Goal: Task Accomplishment & Management: Complete application form

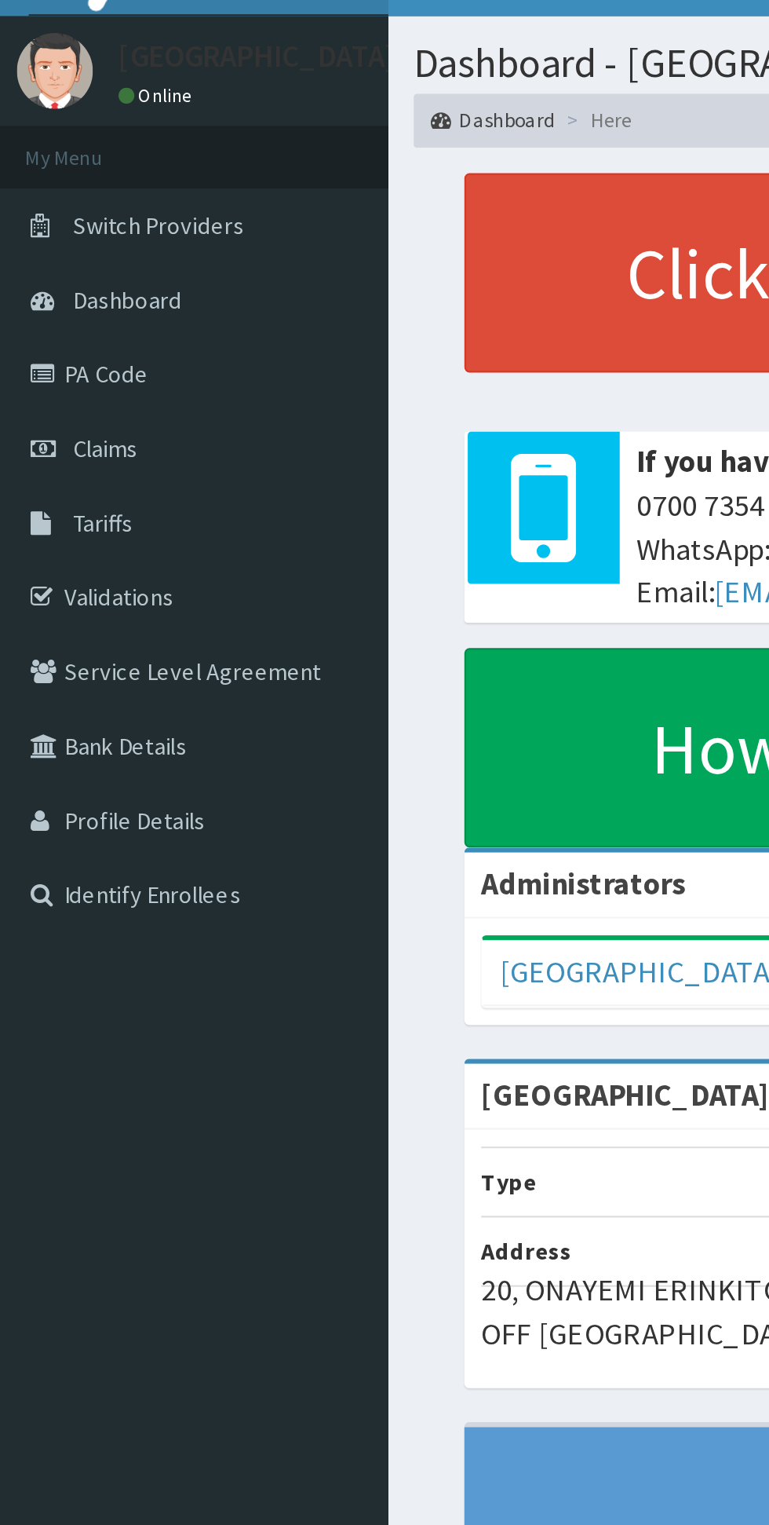
click at [71, 243] on link "Claims" at bounding box center [90, 240] width 181 height 35
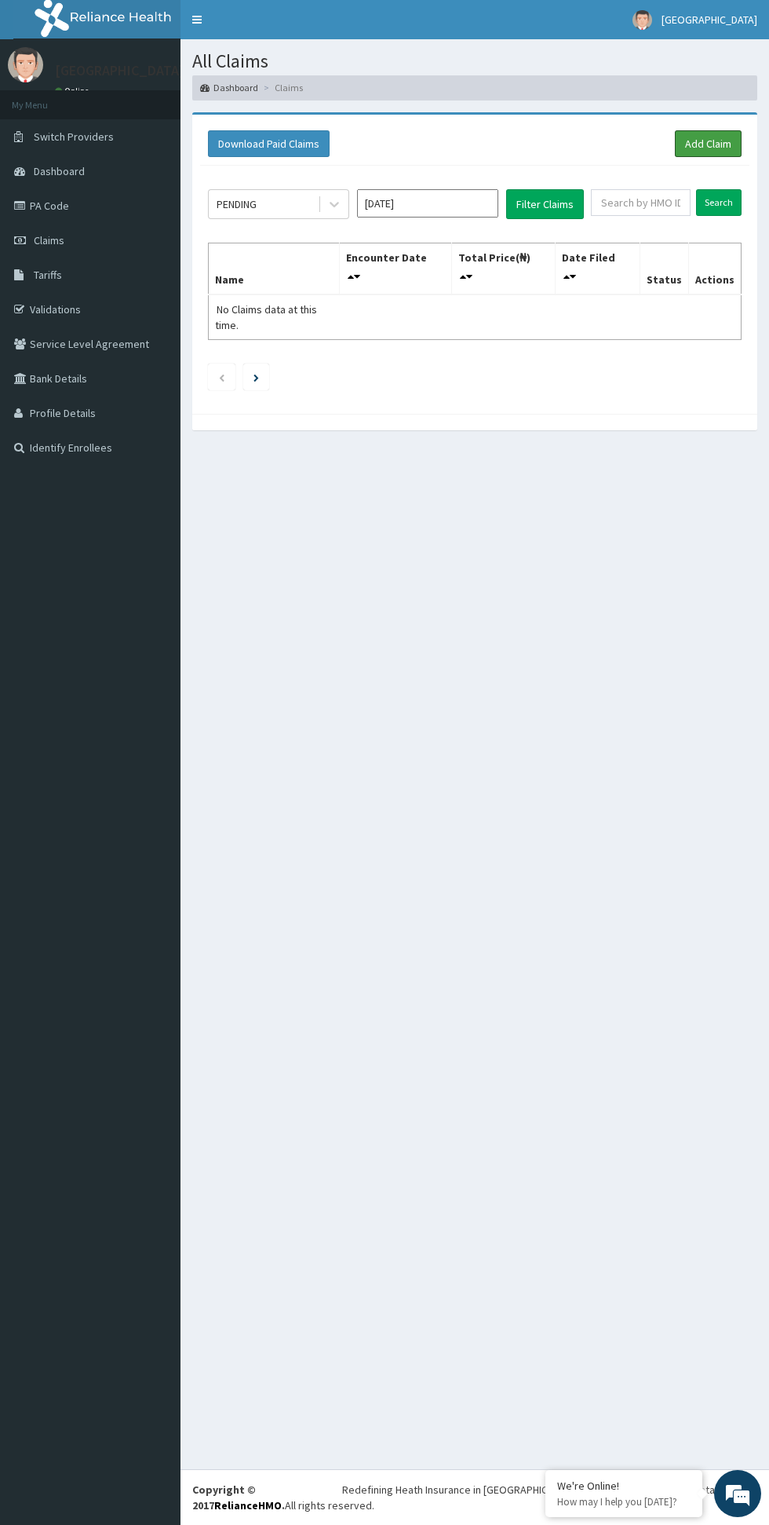
click at [726, 145] on link "Add Claim" at bounding box center [708, 143] width 67 height 27
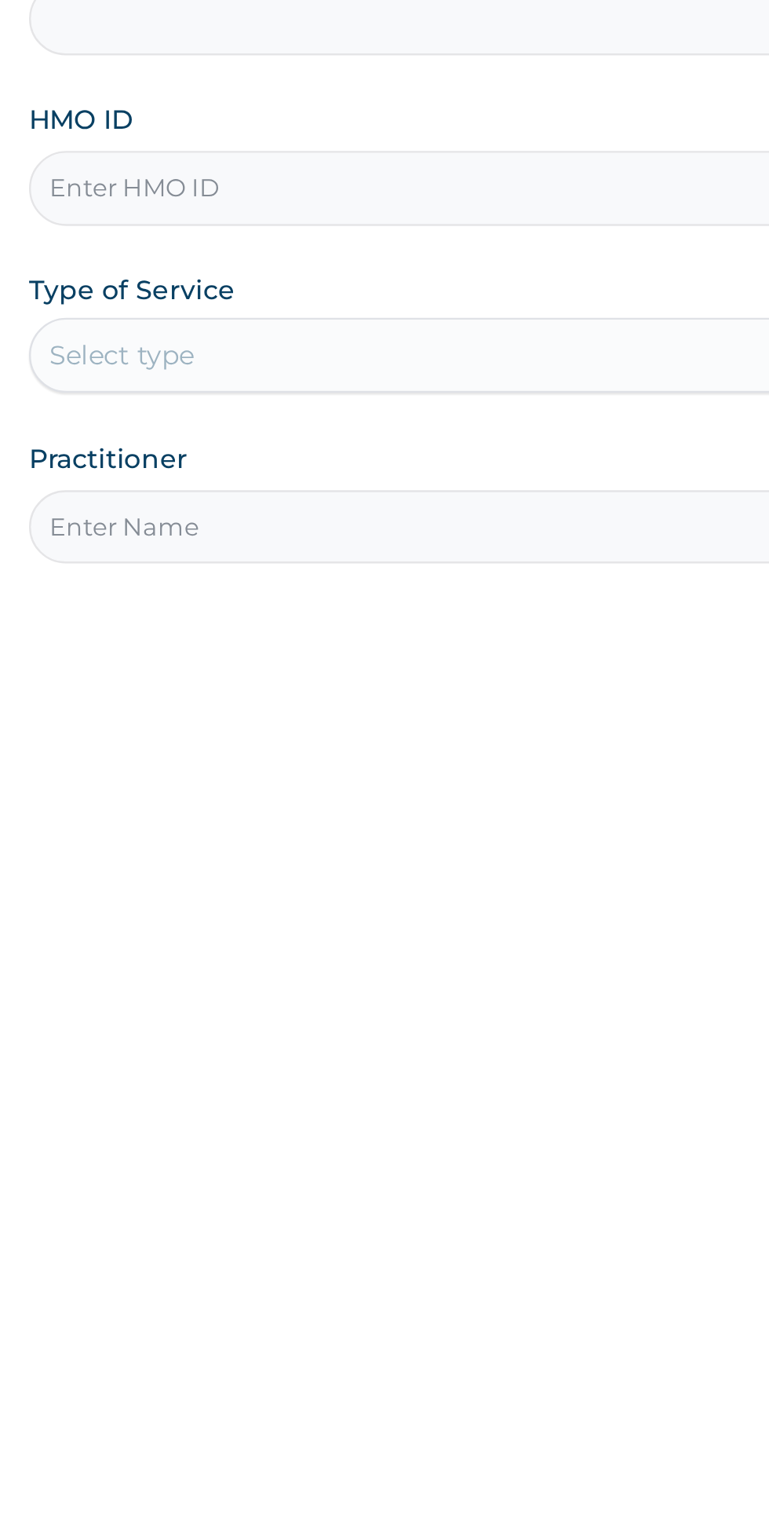
click at [476, 351] on input "HMO ID" at bounding box center [475, 351] width 479 height 31
type input "[GEOGRAPHIC_DATA]"
type input "CDW/10009/A"
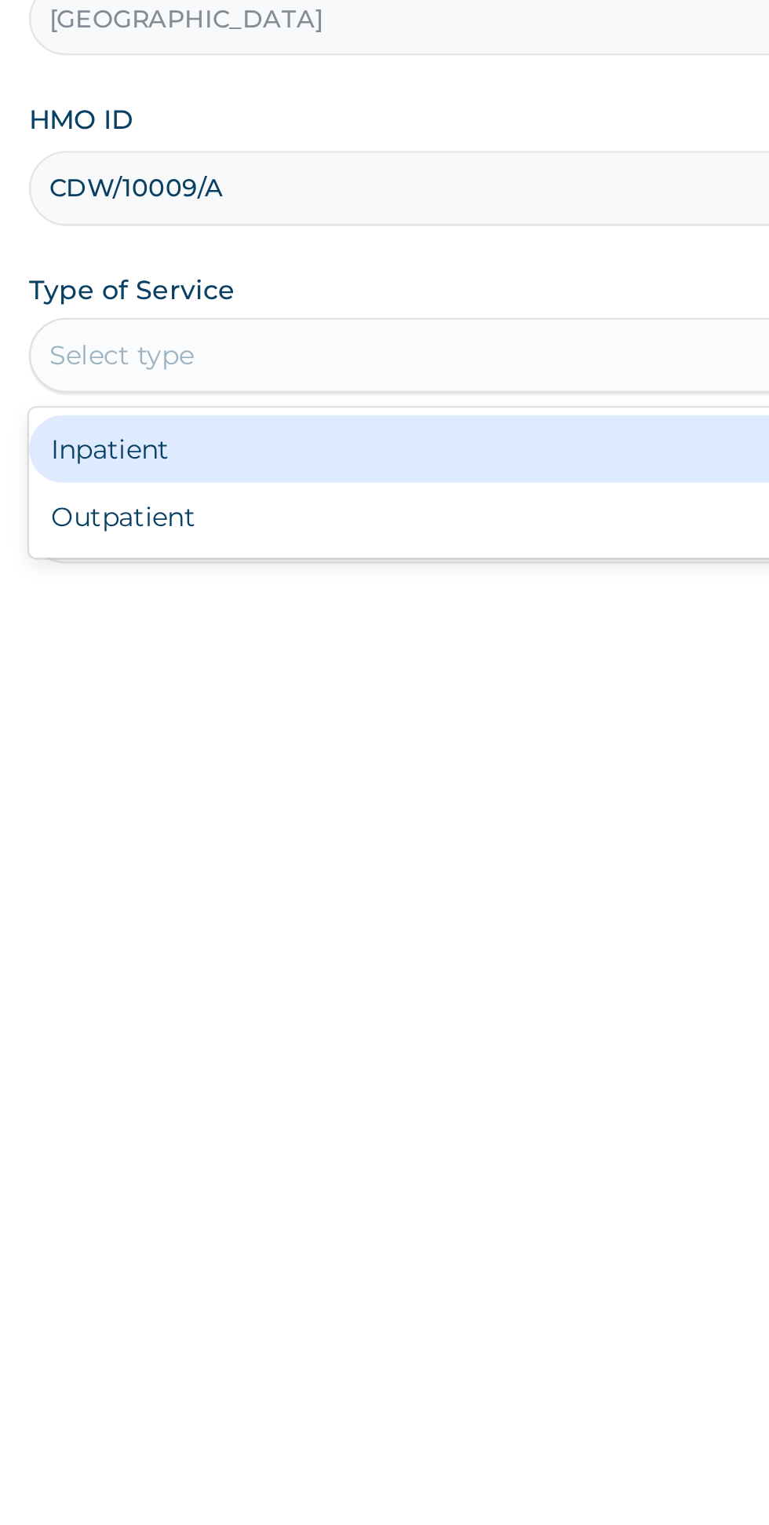
click at [437, 491] on div "Outpatient" at bounding box center [426, 489] width 381 height 28
type input "1"
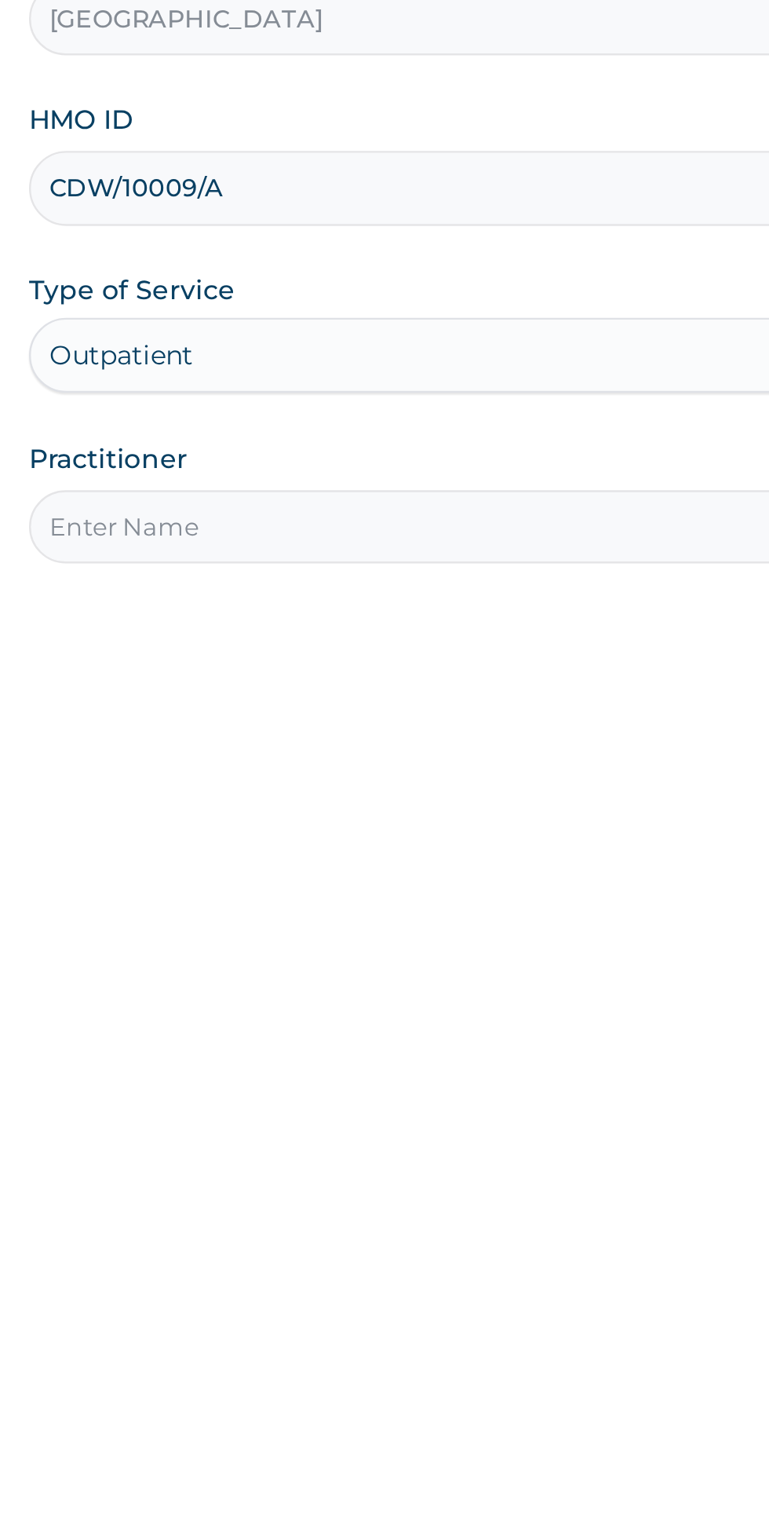
click at [447, 495] on input "Practitioner" at bounding box center [475, 493] width 479 height 31
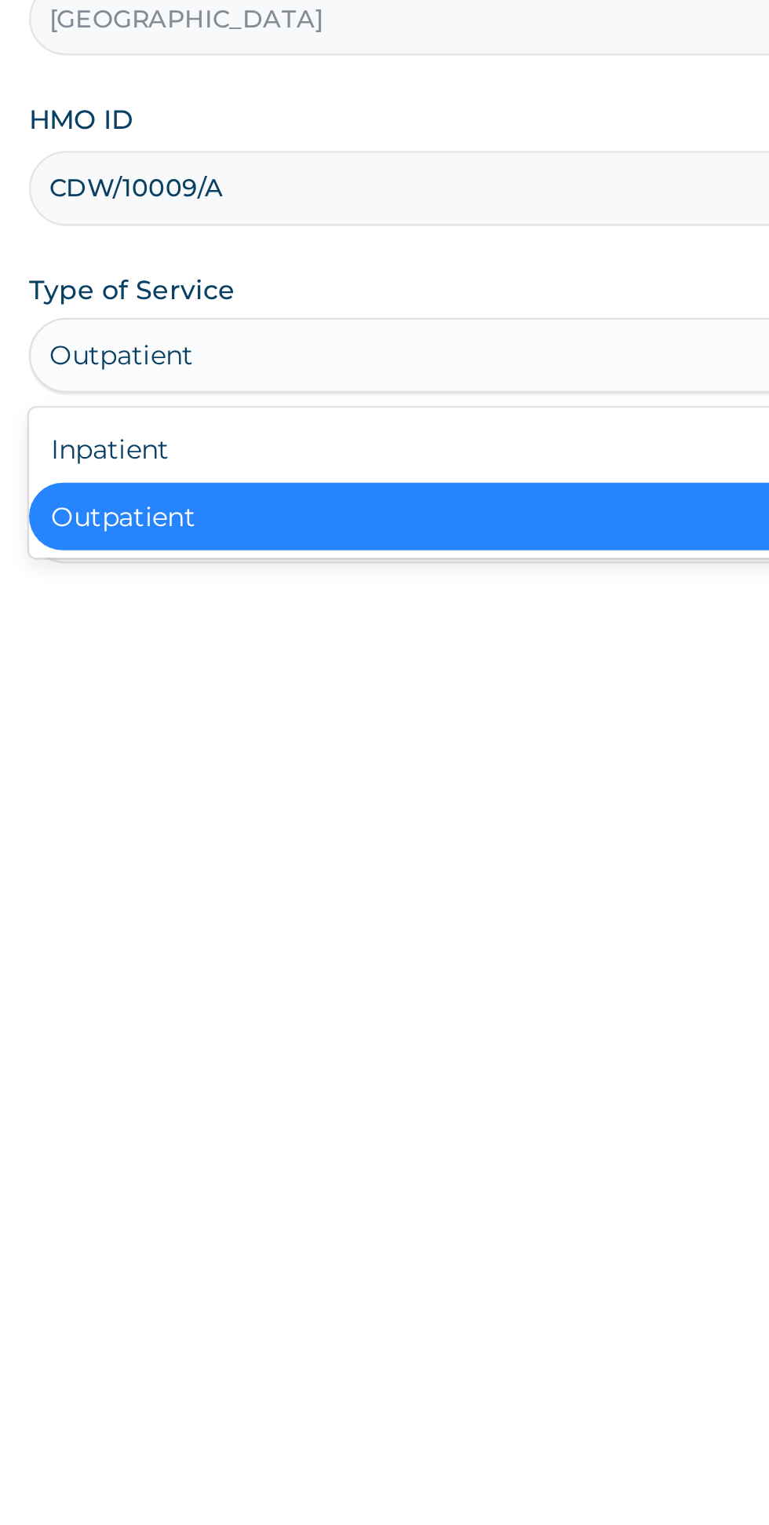
click at [401, 458] on div "Inpatient" at bounding box center [426, 461] width 381 height 28
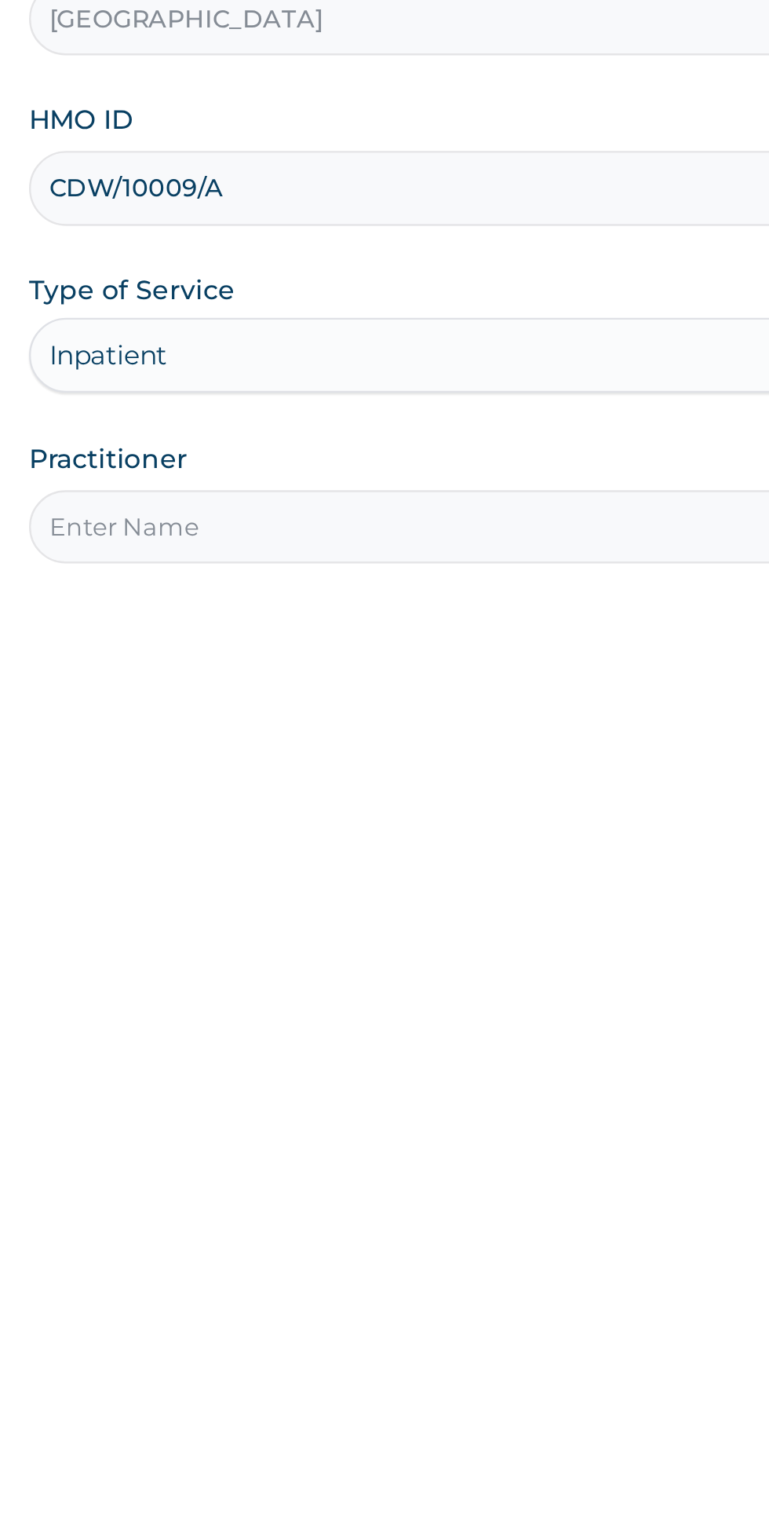
click at [402, 489] on input "Practitioner" at bounding box center [475, 493] width 479 height 31
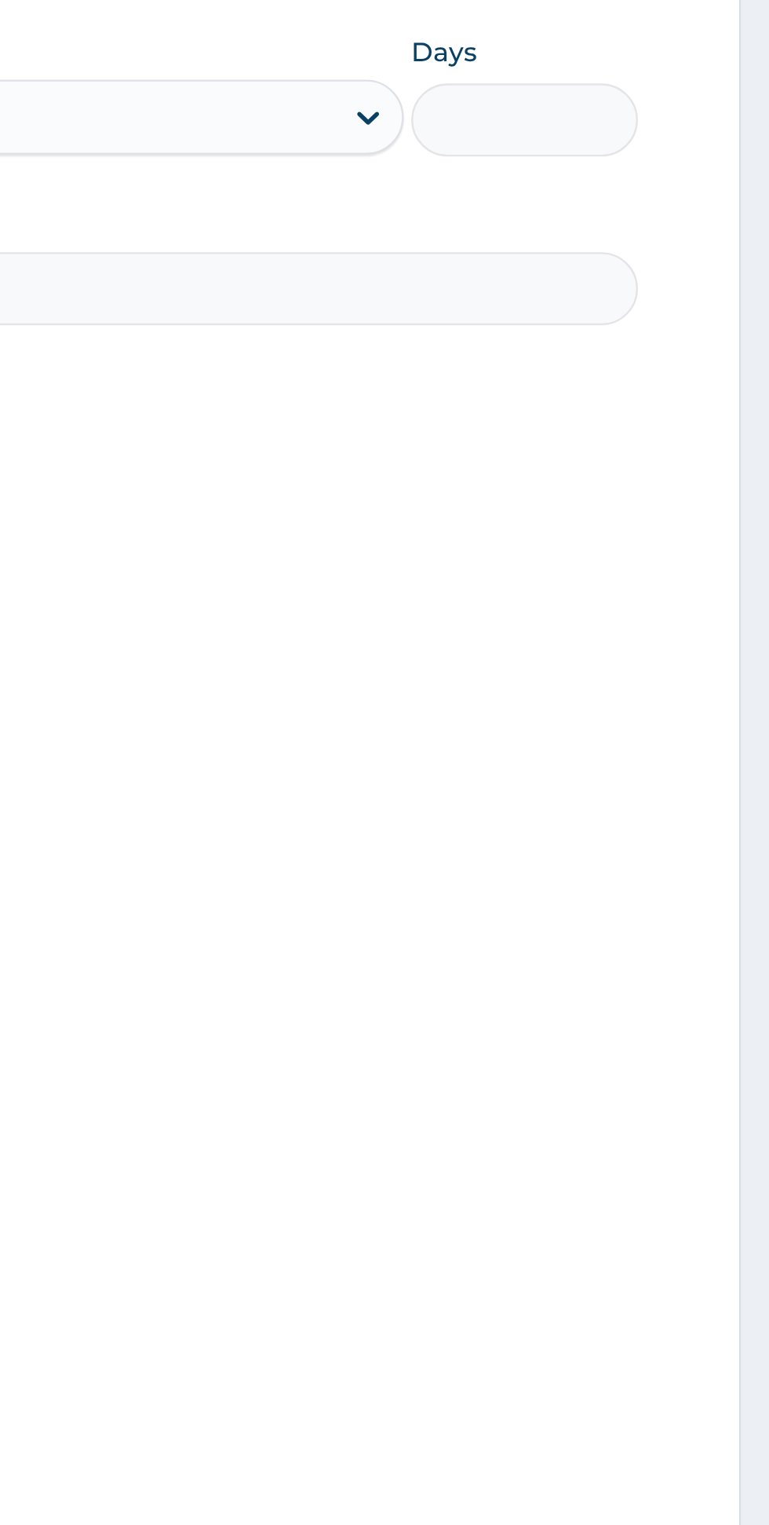
type input "DR ALAKE"
click at [687, 557] on div "Step 1 of 2 Claim details Provider Name Hopewell Hospital HMO ID CDW/10009/A Ty…" at bounding box center [475, 709] width 479 height 1144
click at [679, 428] on input "Days" at bounding box center [666, 422] width 95 height 31
type input "2"
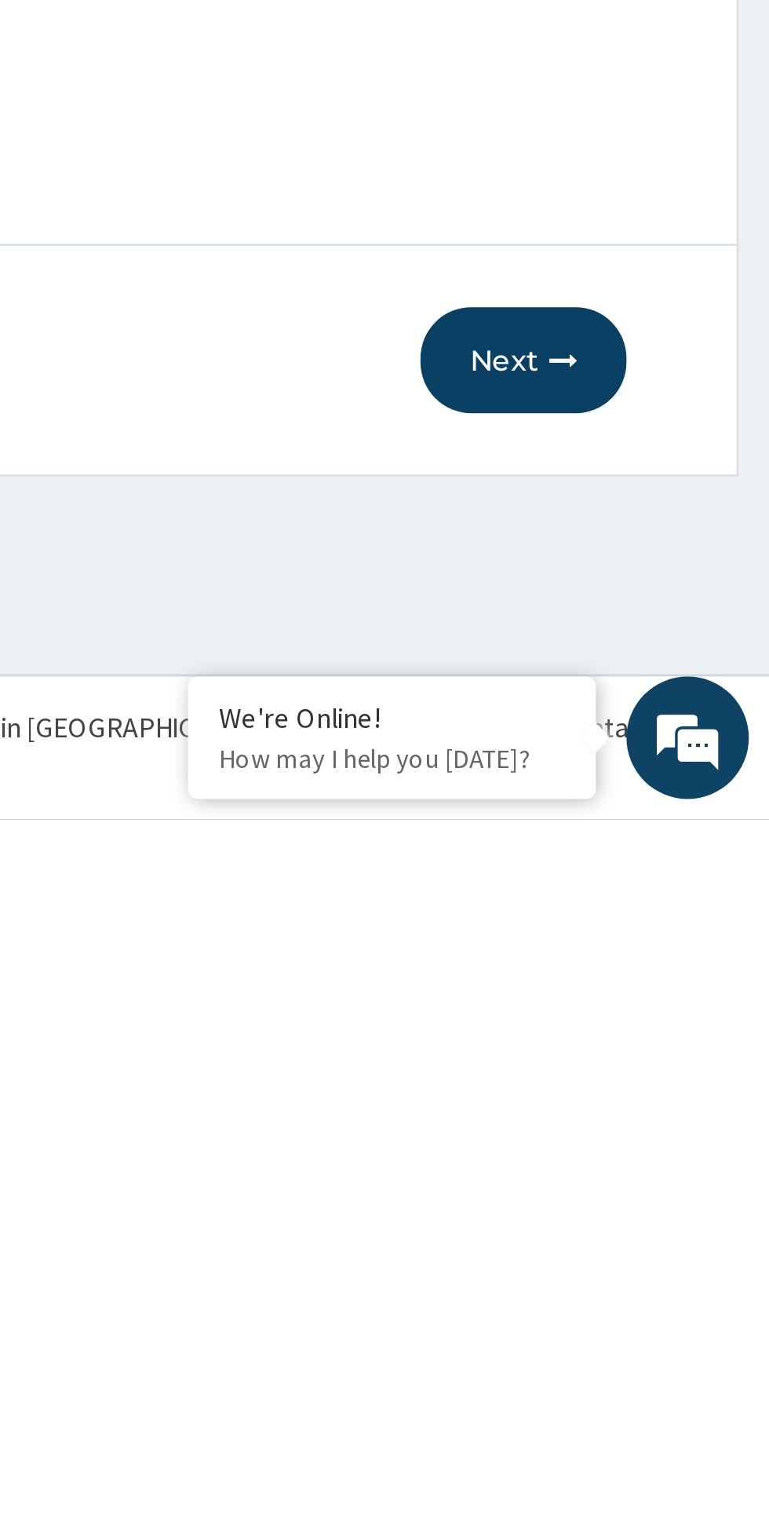
click at [690, 1353] on button "Next" at bounding box center [674, 1348] width 79 height 41
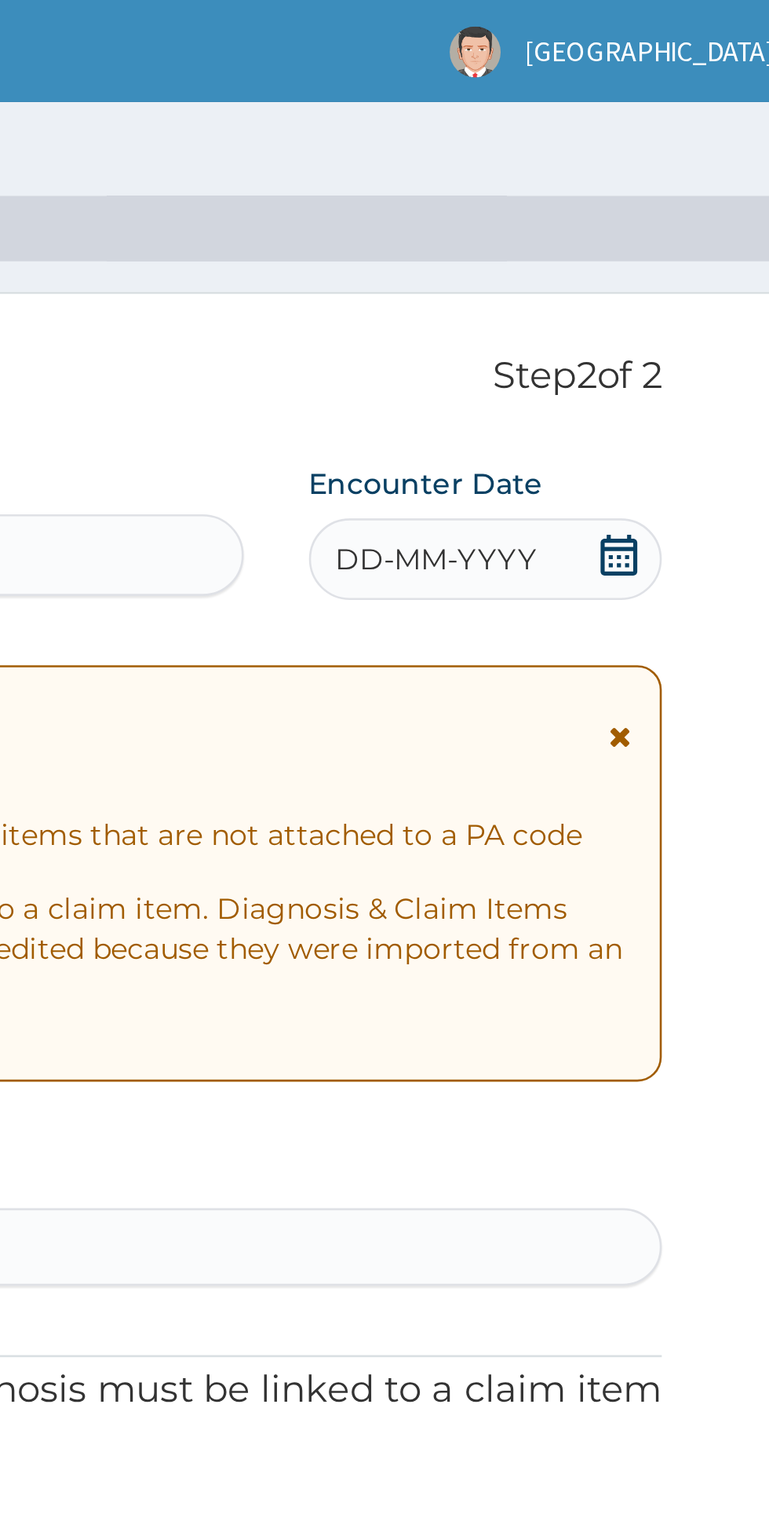
click at [682, 214] on div "DD-MM-YYYY" at bounding box center [647, 214] width 136 height 31
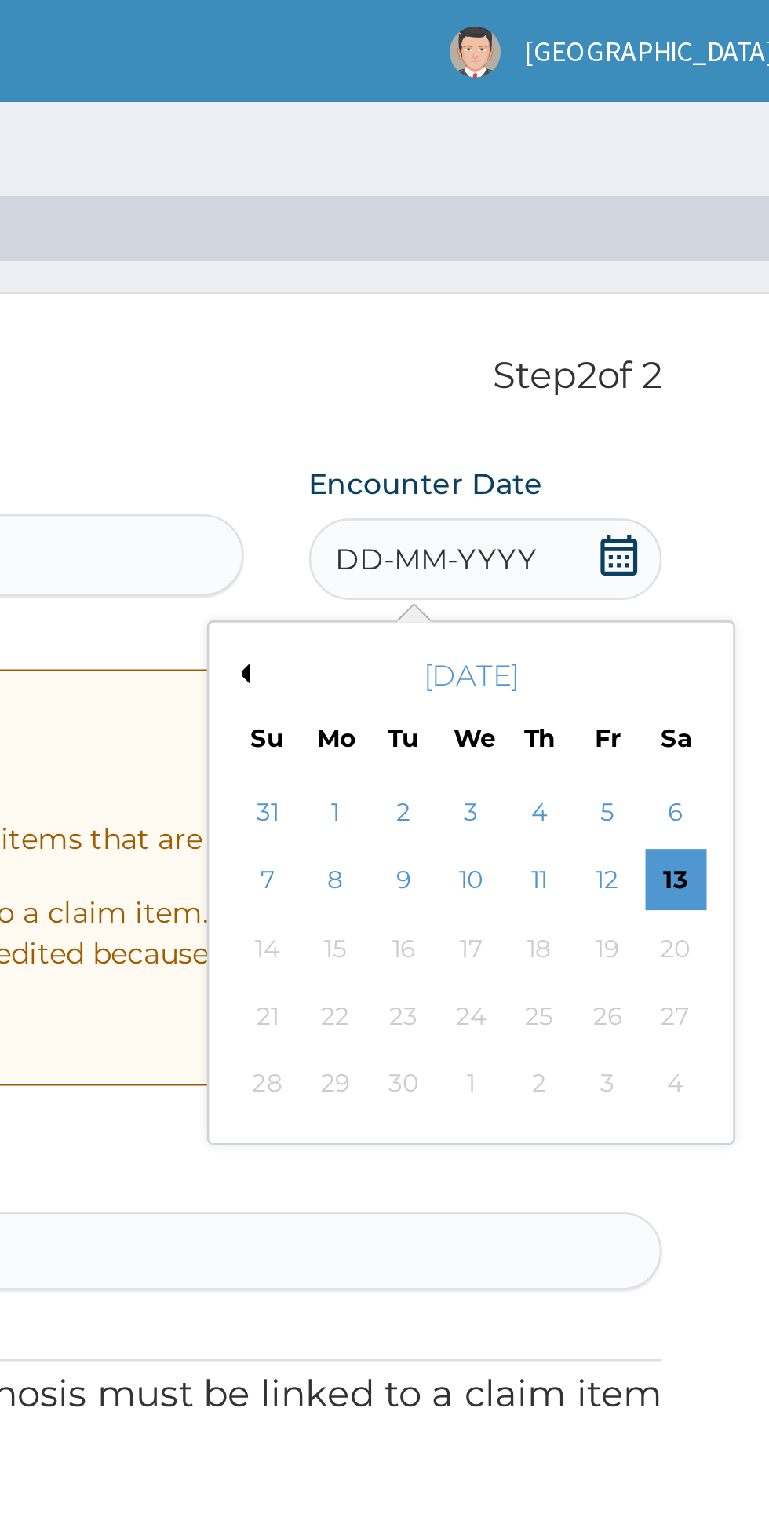
click at [713, 338] on div "13" at bounding box center [719, 339] width 24 height 24
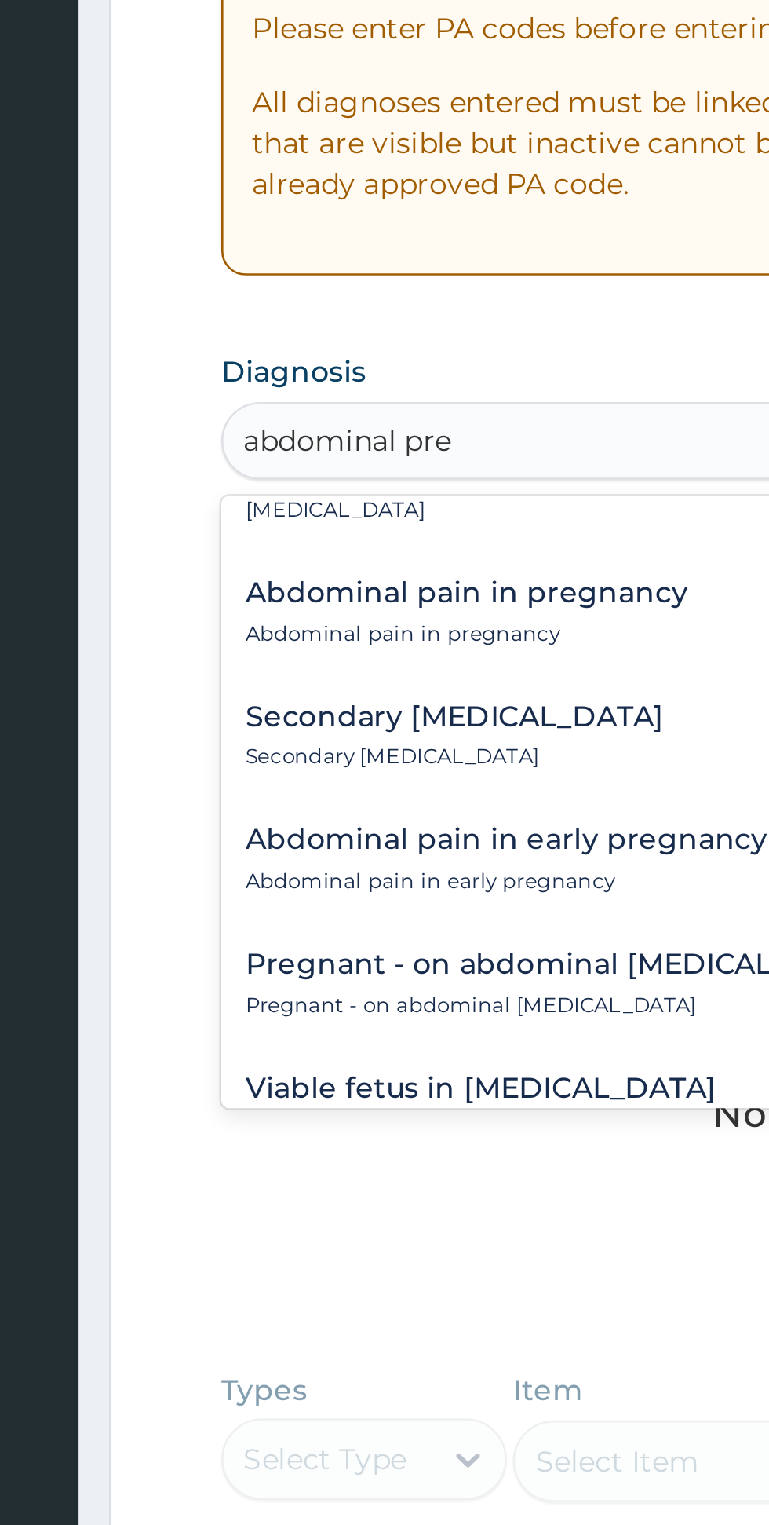
scroll to position [11, 0]
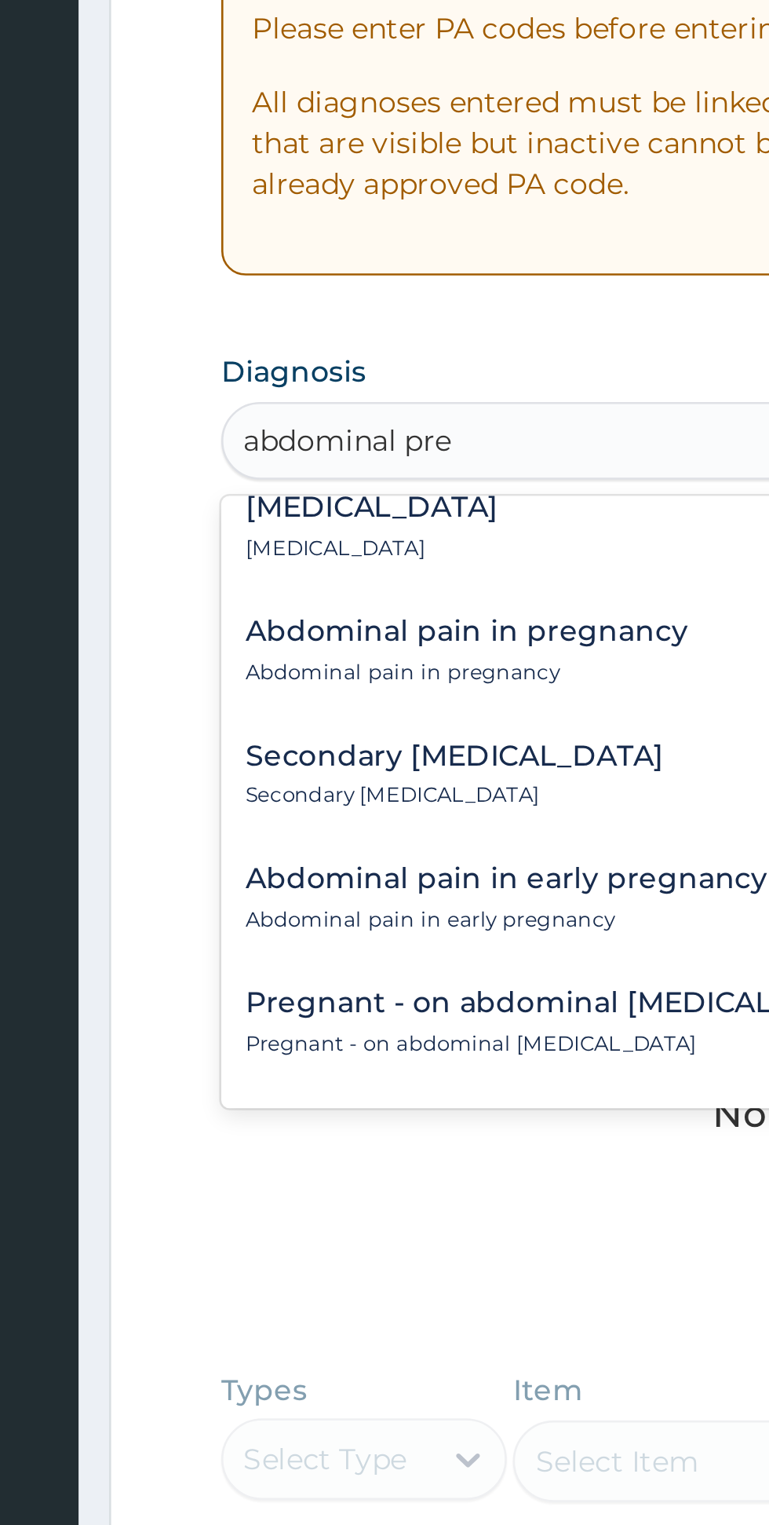
click at [338, 513] on div "Abdominal pregnancy Abdominal pregnancy" at bounding box center [293, 512] width 97 height 27
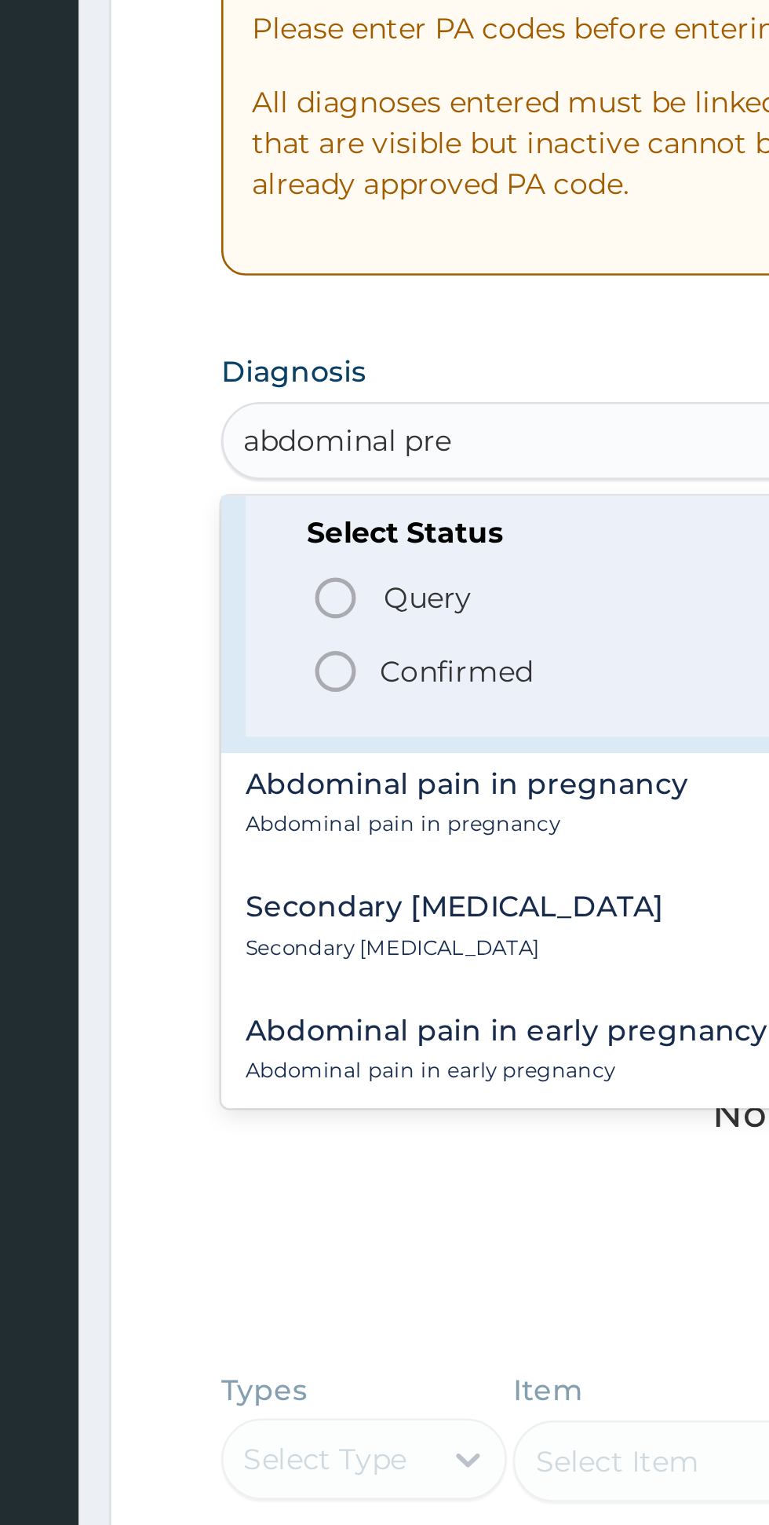
scroll to position [60, 0]
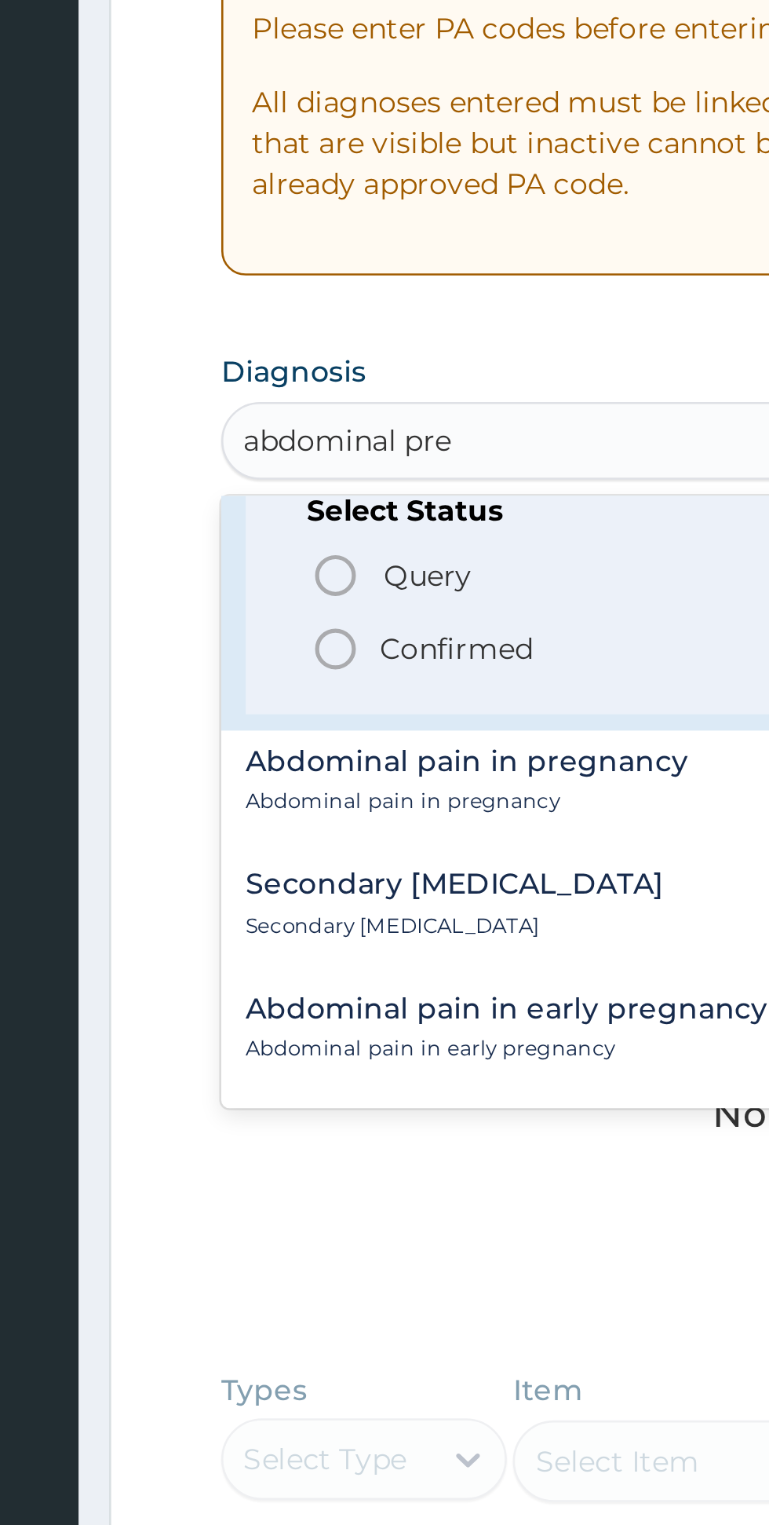
click at [286, 568] on icon "status option filled" at bounding box center [279, 559] width 19 height 19
type input "abdominal pre"
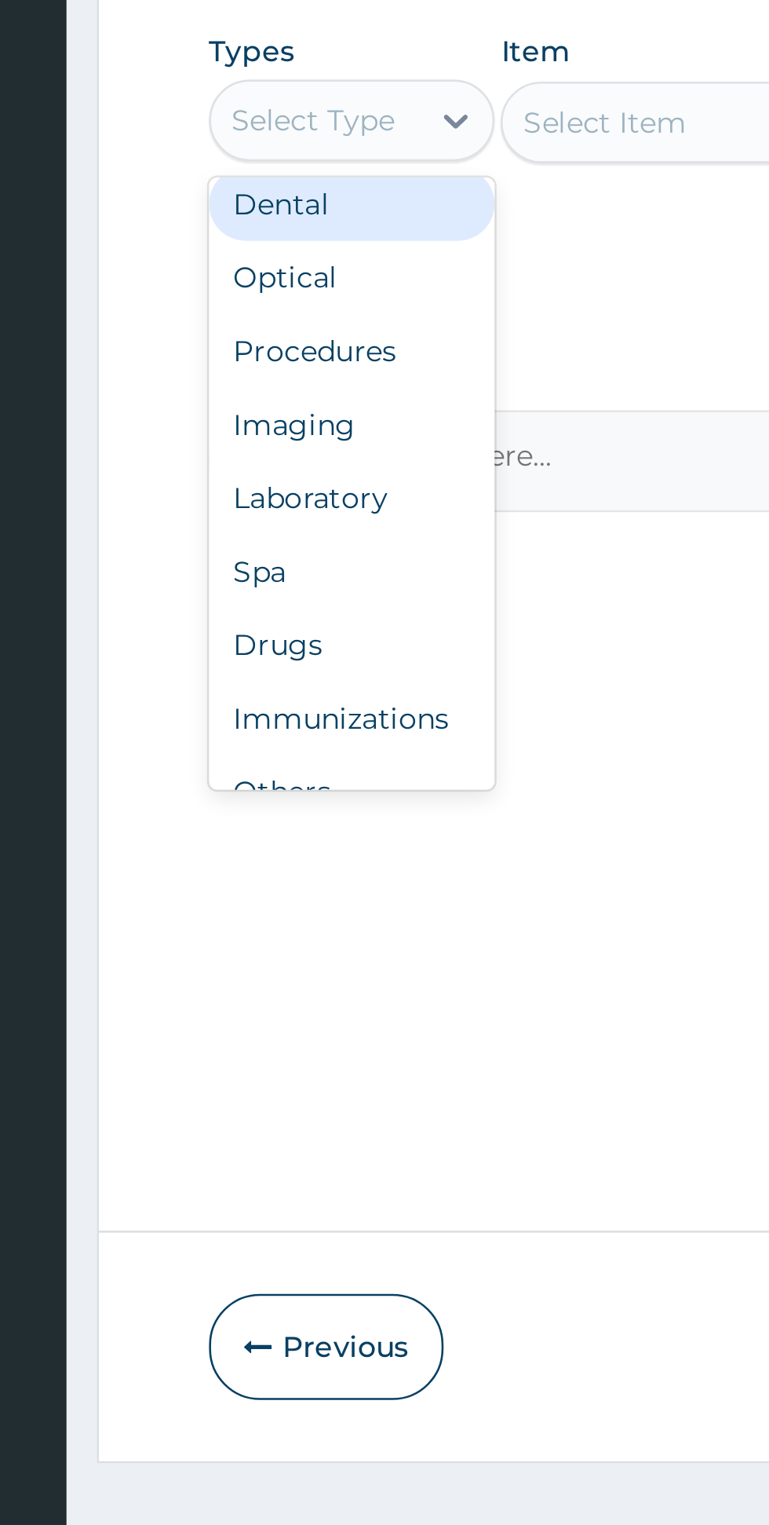
scroll to position [0, 0]
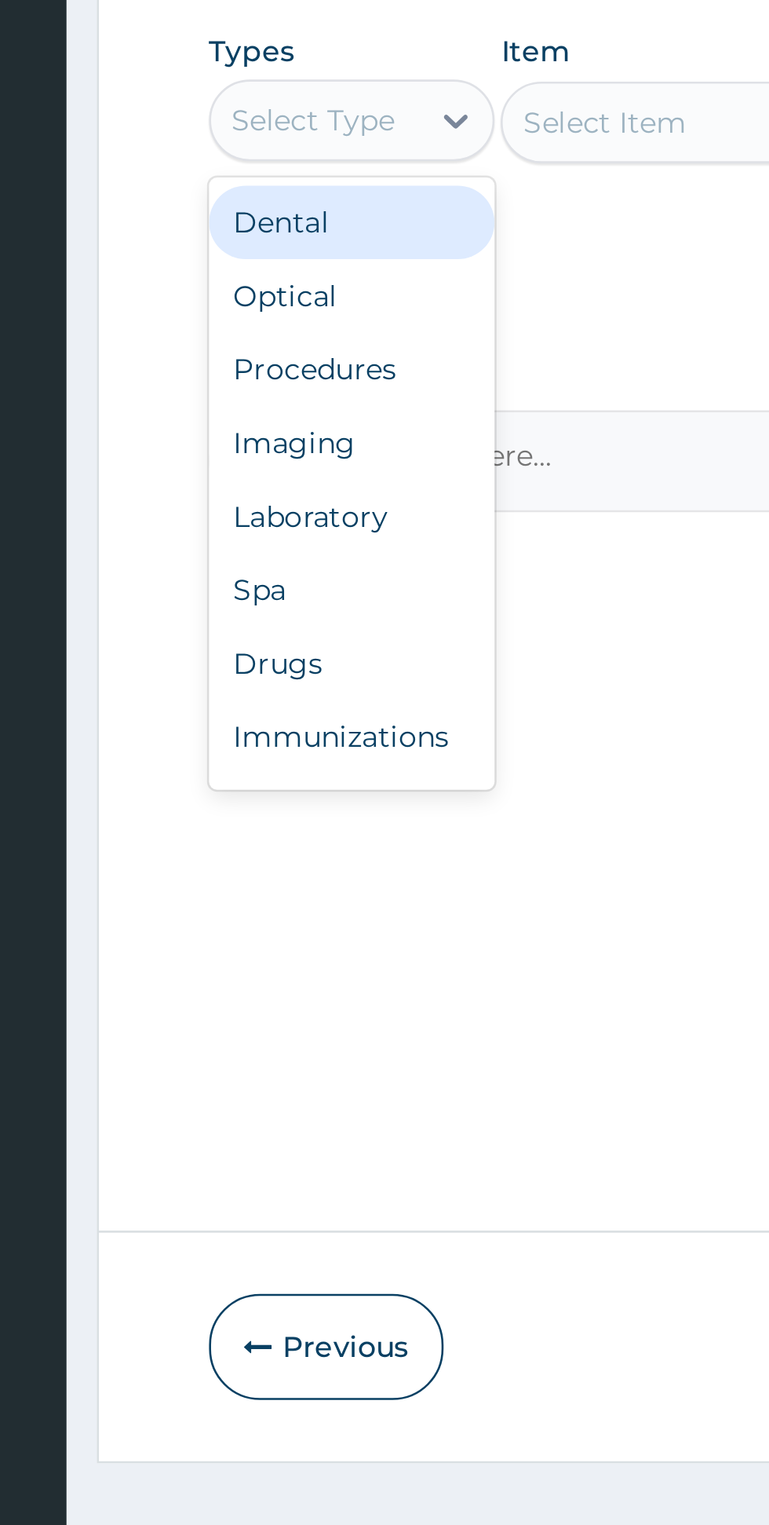
click at [303, 968] on div "Procedures" at bounding box center [291, 972] width 110 height 28
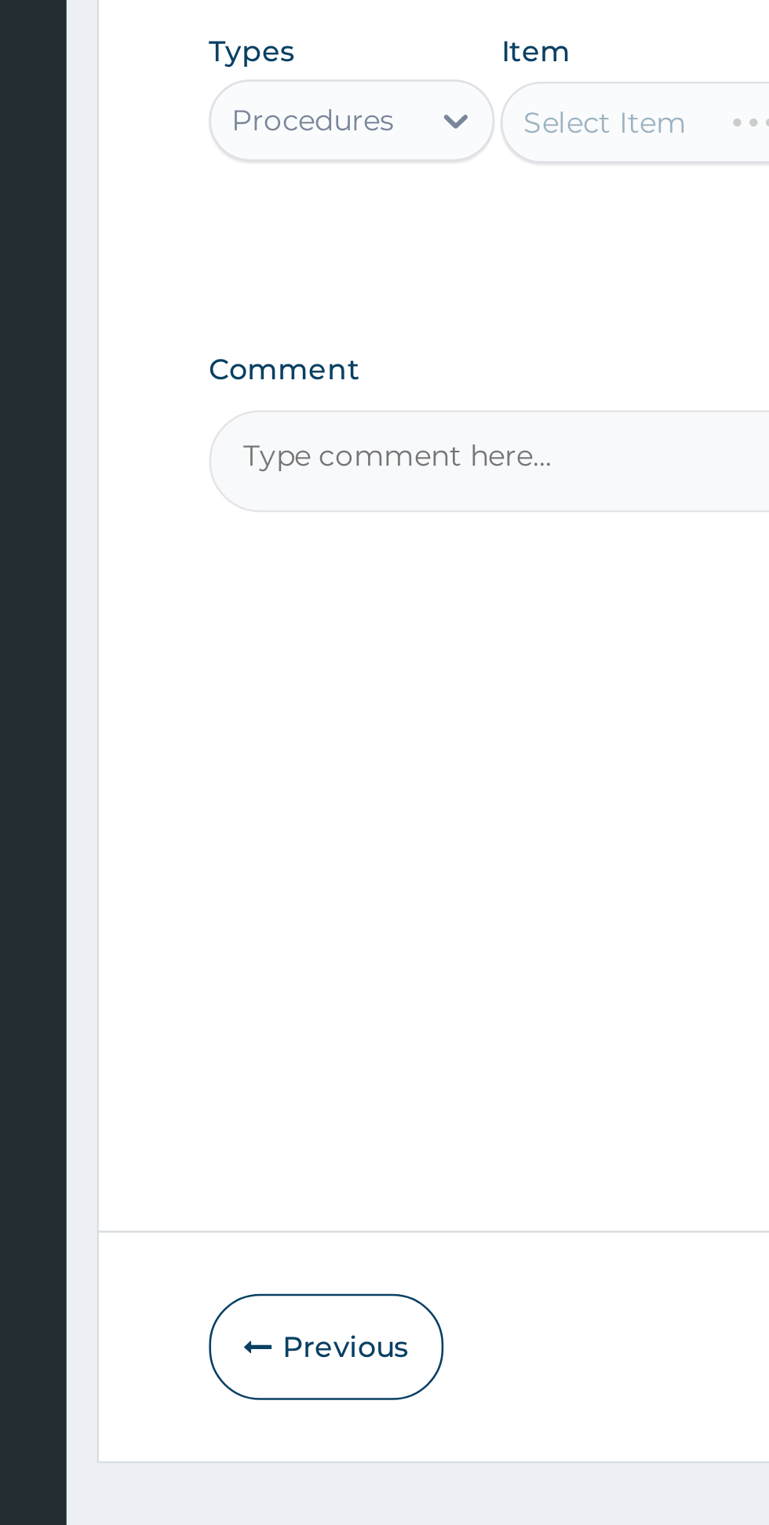
click at [391, 882] on div "Select Item" at bounding box center [420, 876] width 144 height 31
click at [391, 907] on div "Item Select Item" at bounding box center [420, 876] width 144 height 68
click at [400, 888] on div "Select Item" at bounding box center [420, 876] width 144 height 31
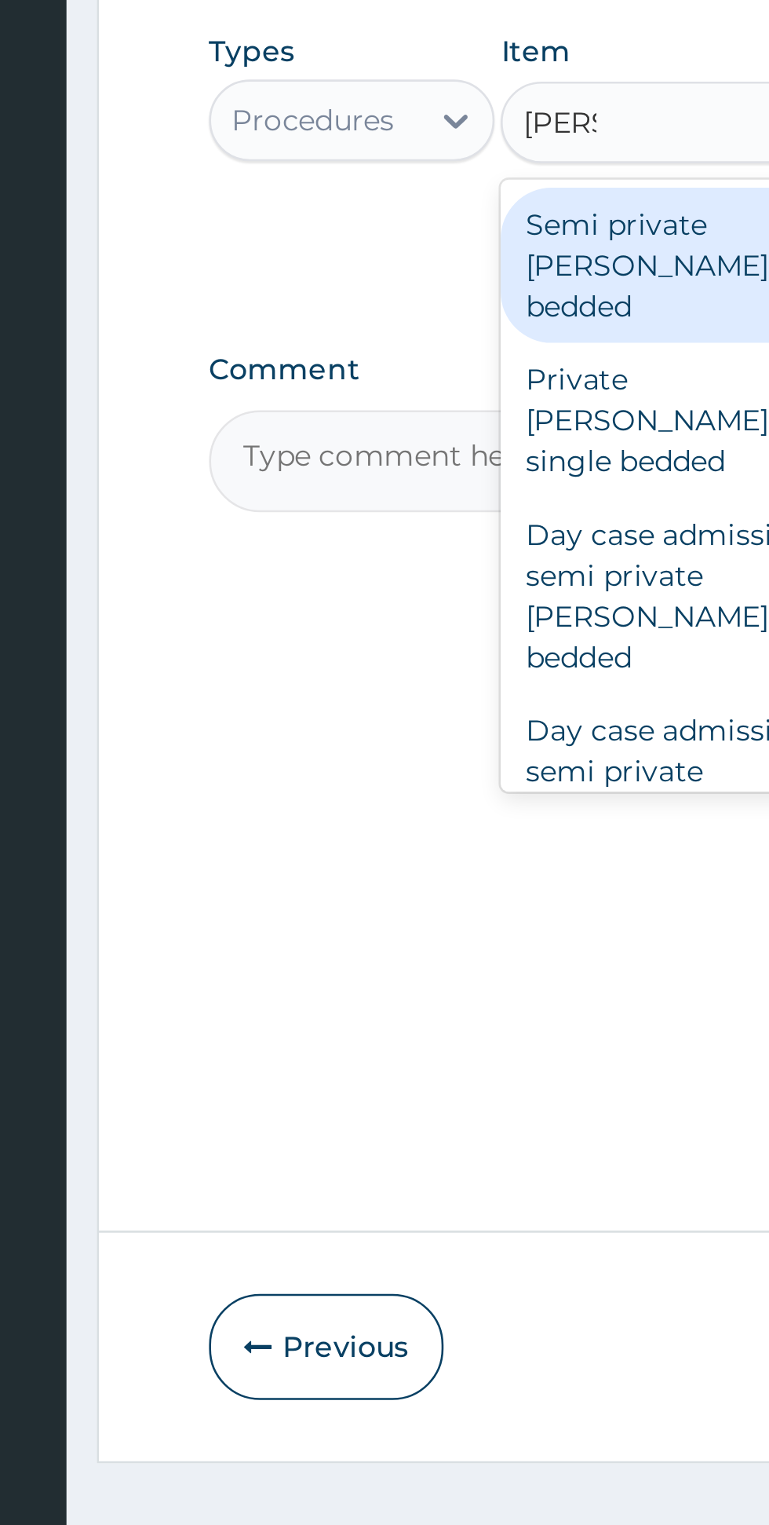
click at [408, 920] on div "Semi private ward two bedded" at bounding box center [420, 932] width 144 height 60
type input "priva"
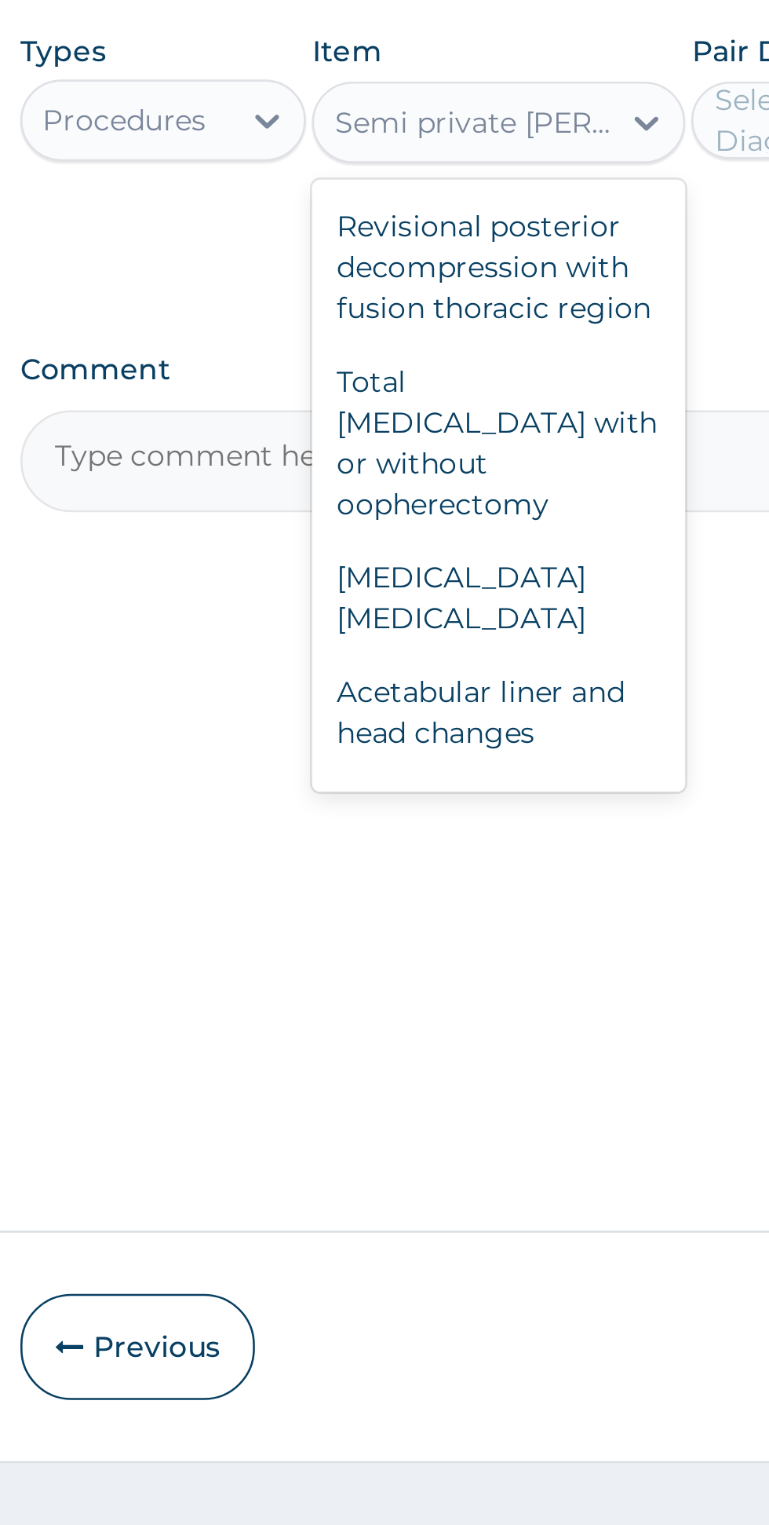
scroll to position [84355, 0]
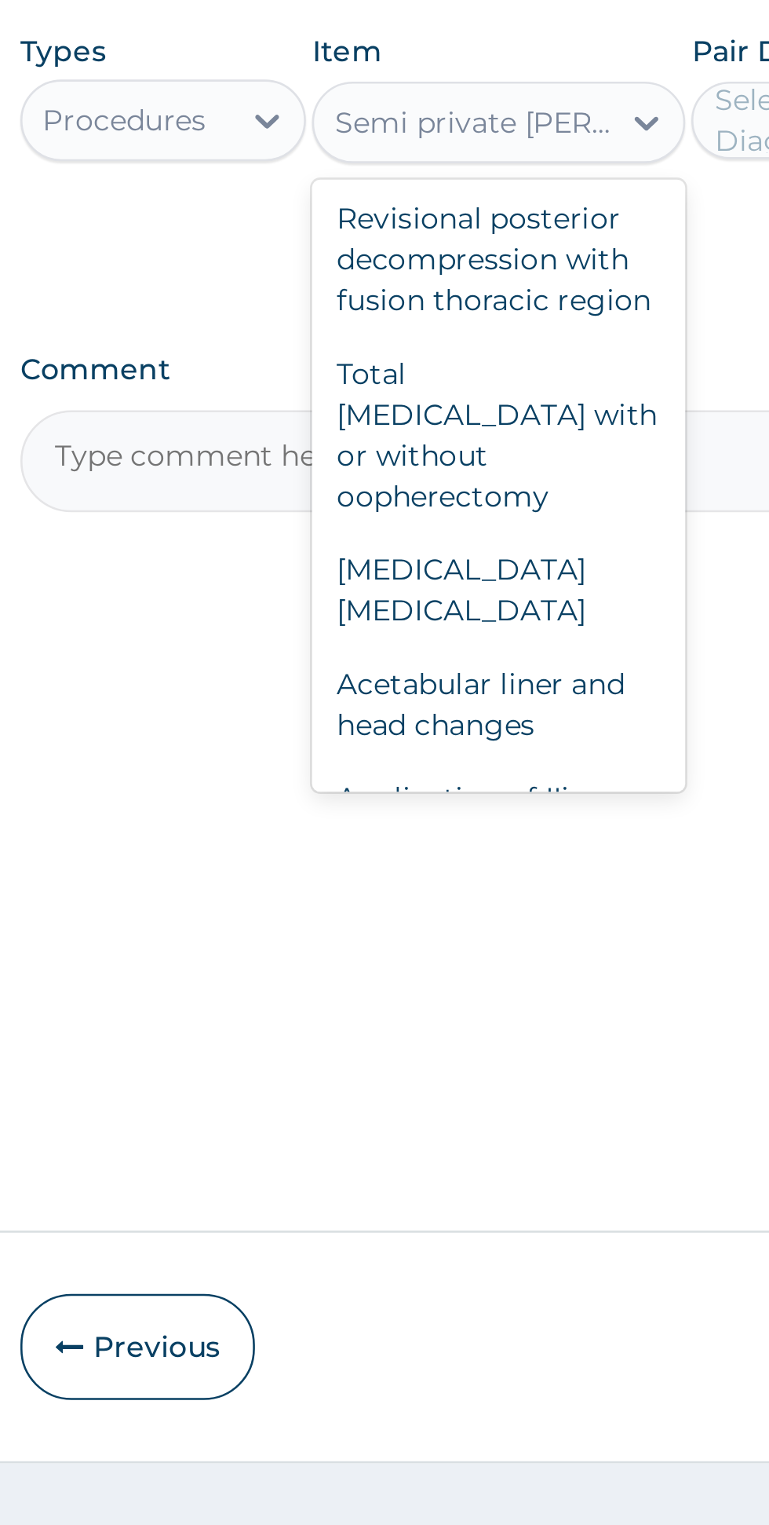
type input "10000"
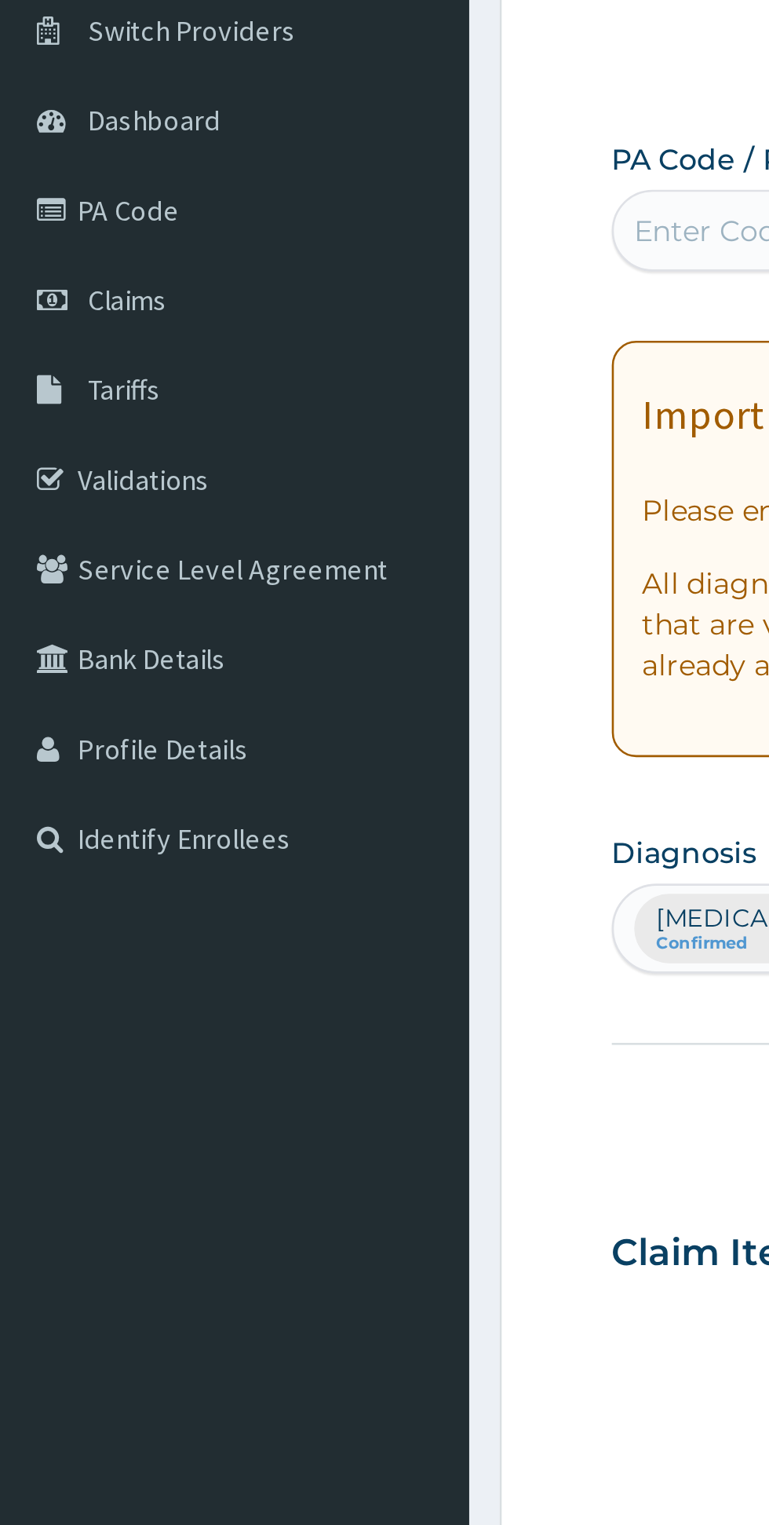
click at [79, 205] on link "PA Code" at bounding box center [90, 205] width 181 height 35
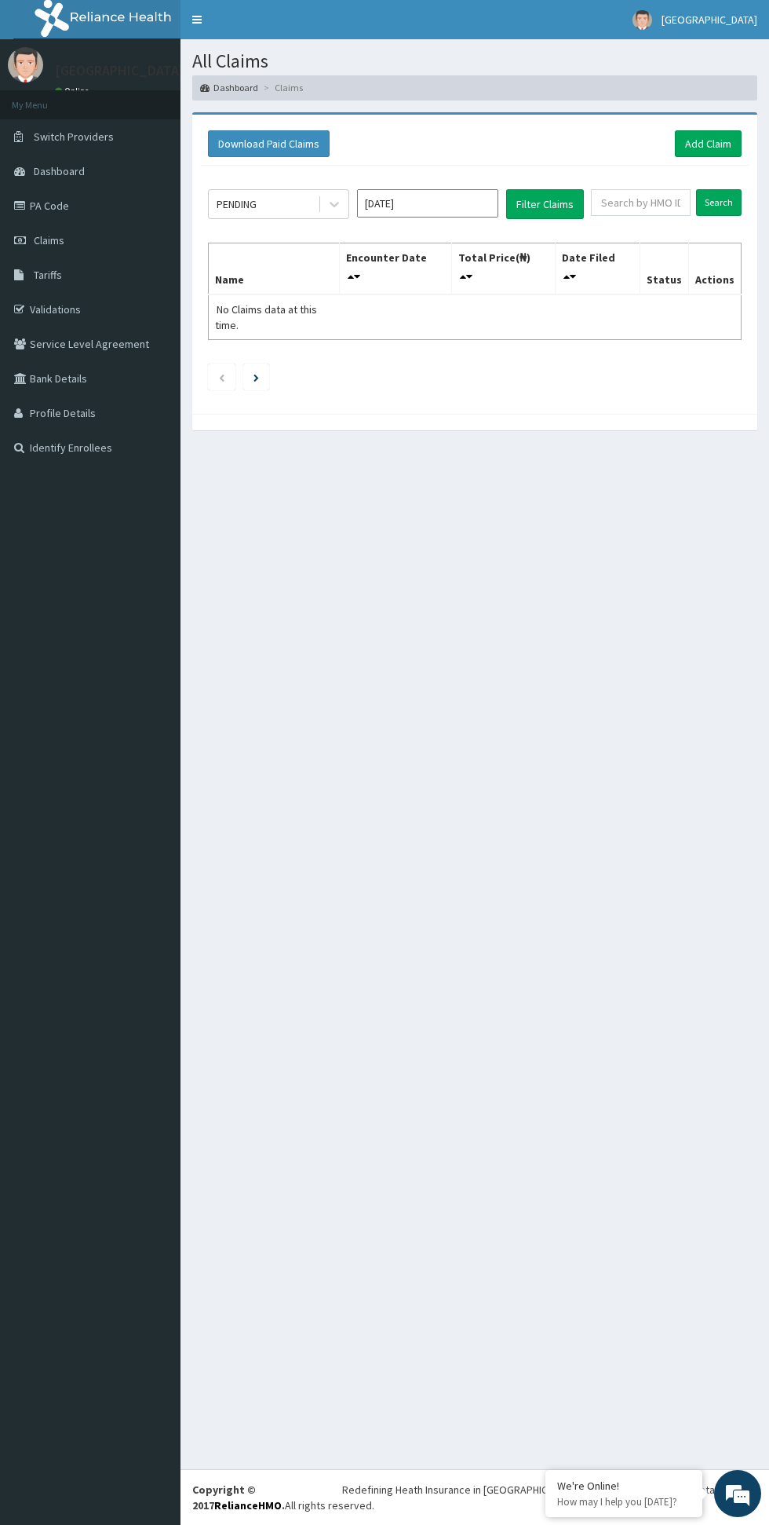
click at [122, 228] on link "Claims" at bounding box center [90, 240] width 181 height 35
click at [130, 206] on link "PA Code" at bounding box center [90, 205] width 181 height 35
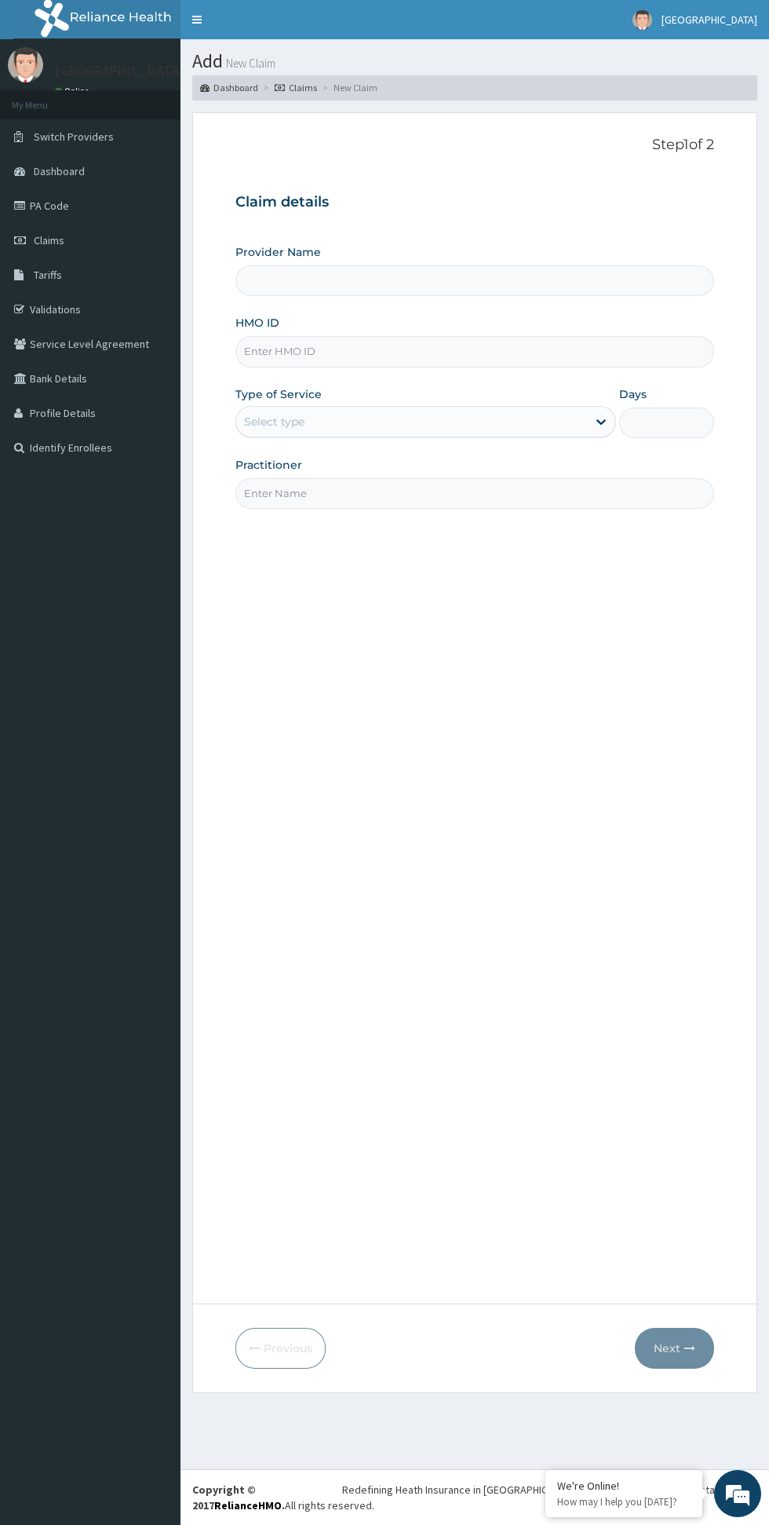
click at [451, 279] on input "Provider Name" at bounding box center [475, 280] width 479 height 31
click at [455, 283] on input "Provider Name" at bounding box center [475, 280] width 479 height 31
click at [406, 356] on input "HMO ID" at bounding box center [475, 351] width 479 height 31
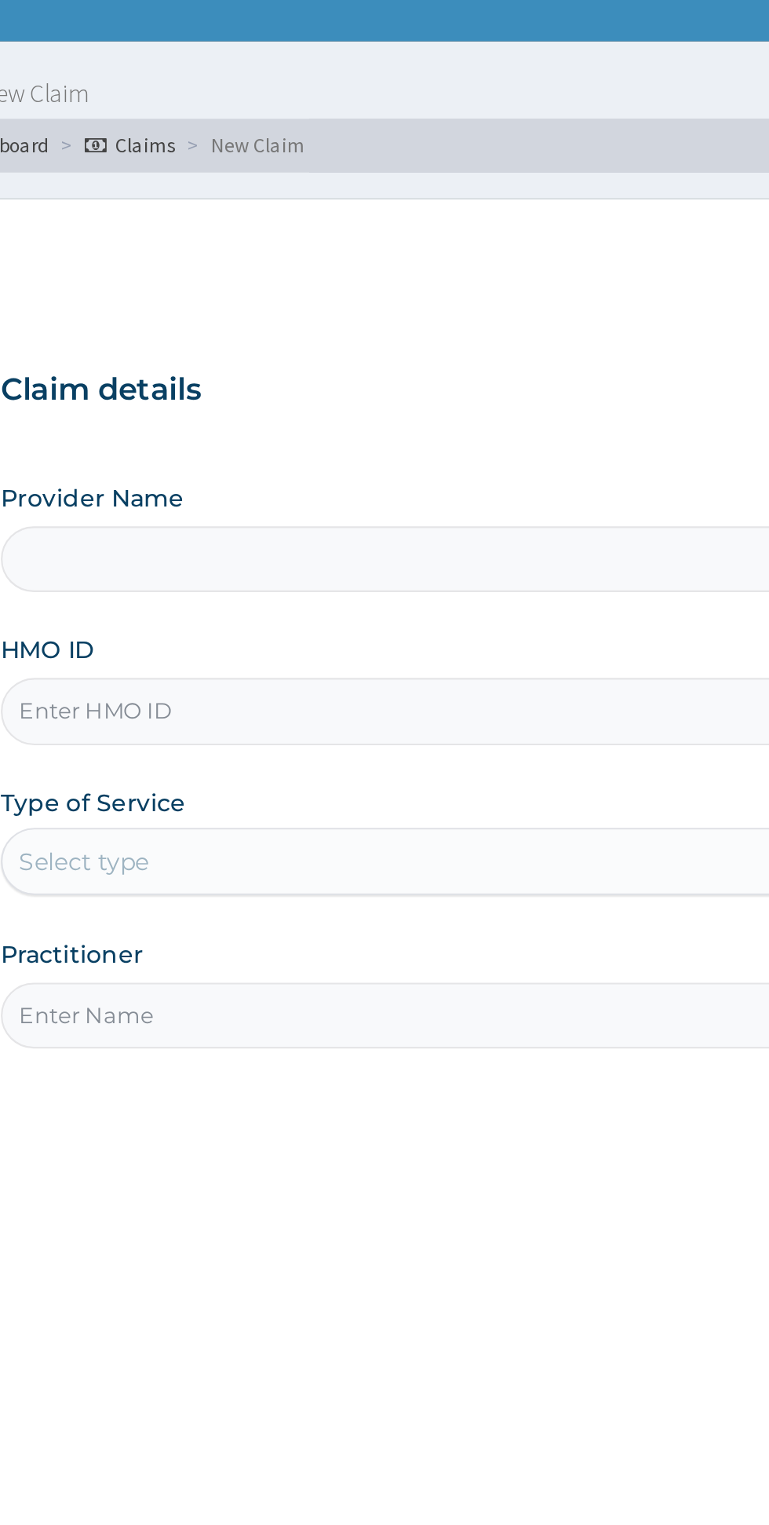
type input "[GEOGRAPHIC_DATA]"
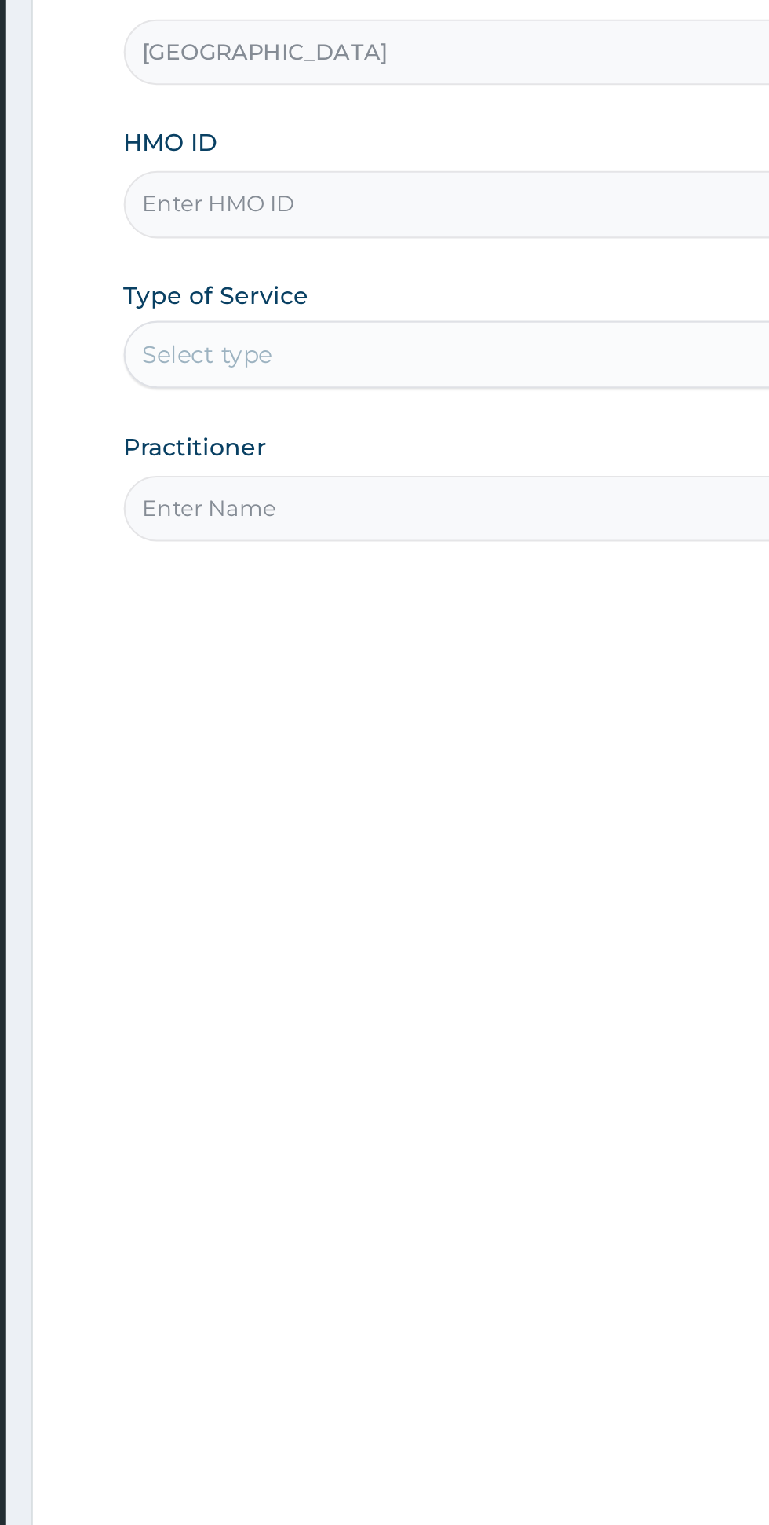
click at [393, 355] on input "HMO ID" at bounding box center [475, 351] width 479 height 31
click at [356, 355] on input "CDW/" at bounding box center [475, 351] width 479 height 31
click at [417, 354] on input "CDW/1000" at bounding box center [475, 351] width 479 height 31
click at [405, 356] on input "CDW/10009" at bounding box center [475, 351] width 479 height 31
click at [379, 356] on input "CDW/10009" at bounding box center [475, 351] width 479 height 31
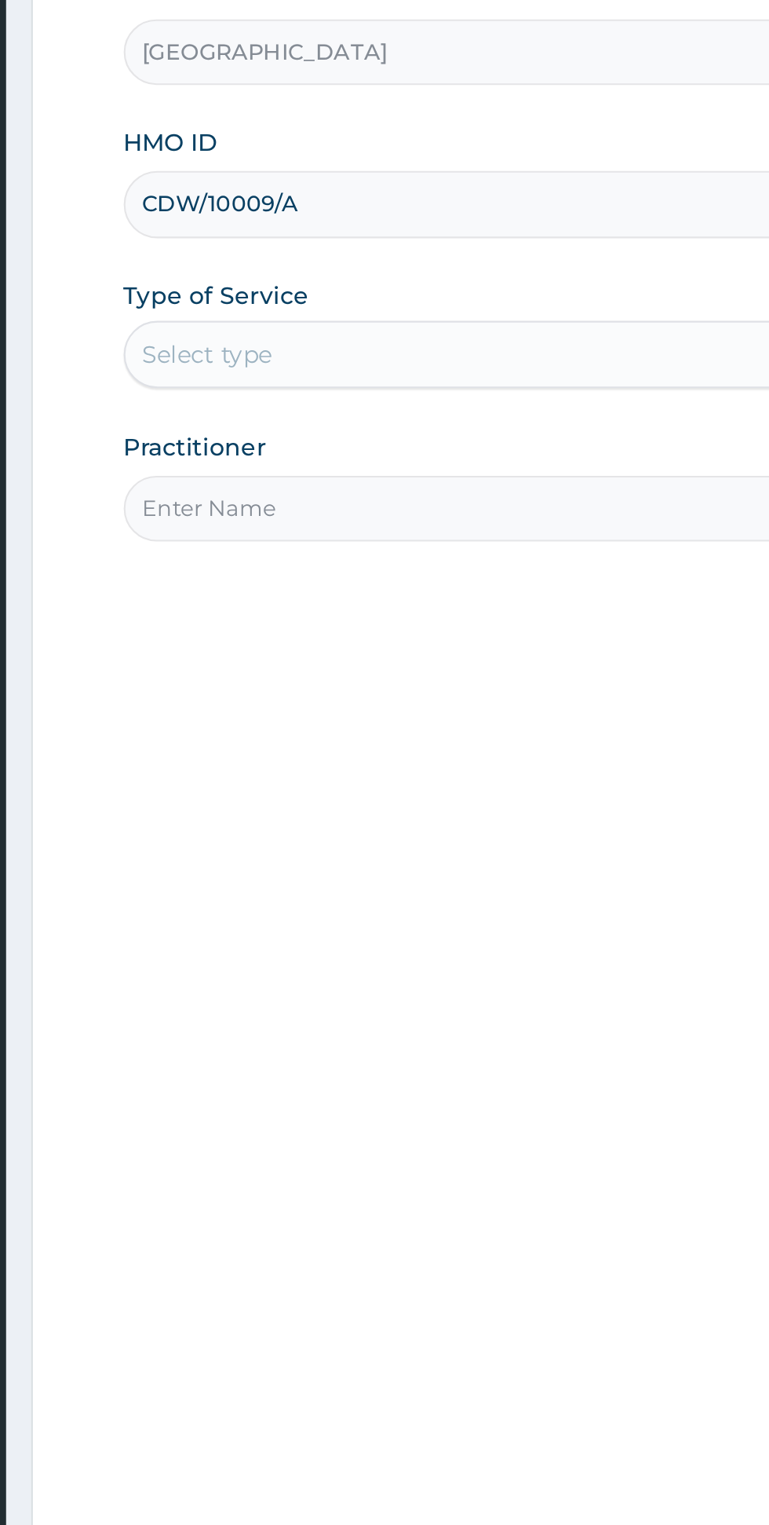
type input "CDW/10009/A"
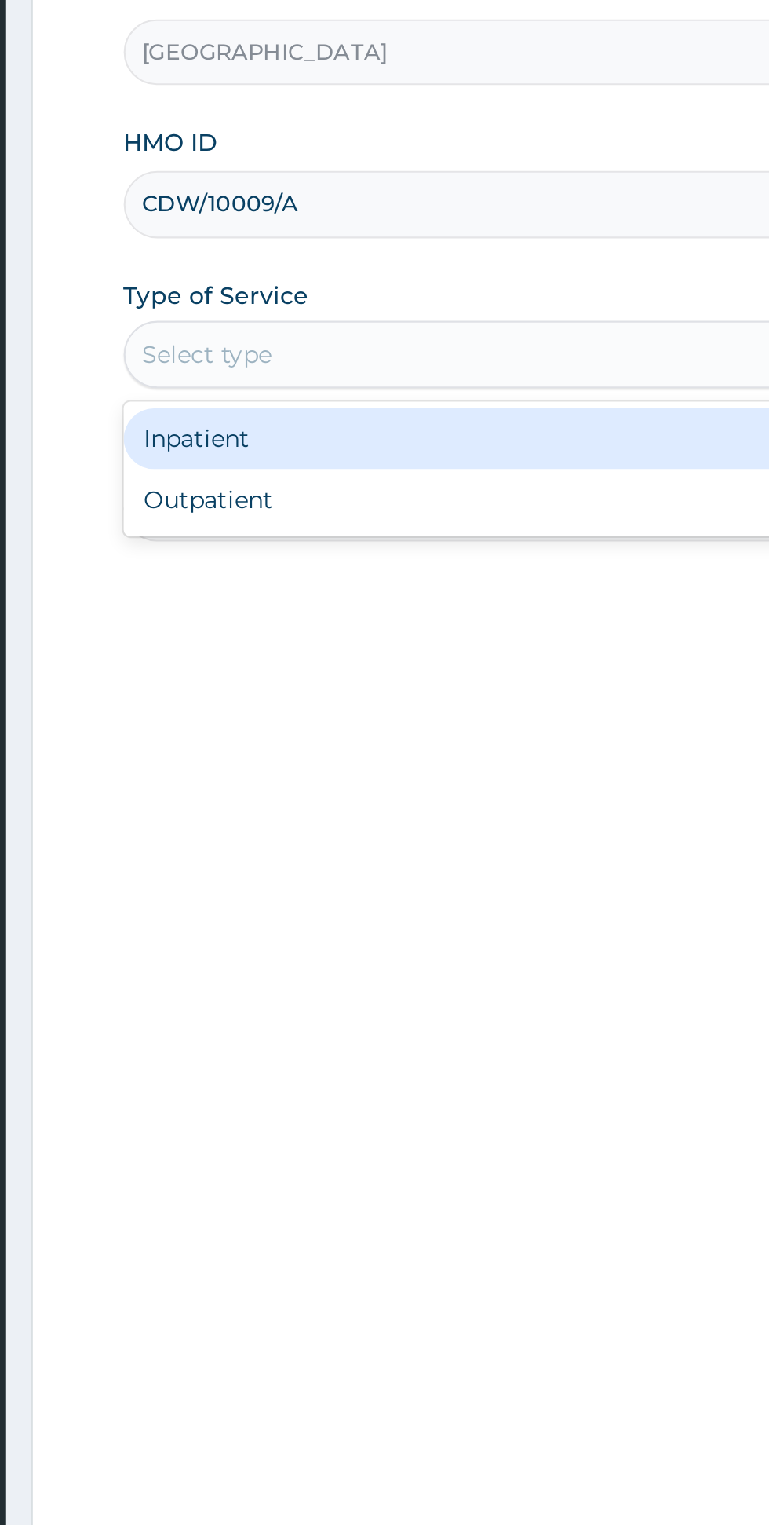
click at [412, 486] on div "Outpatient" at bounding box center [426, 489] width 381 height 28
type input "1"
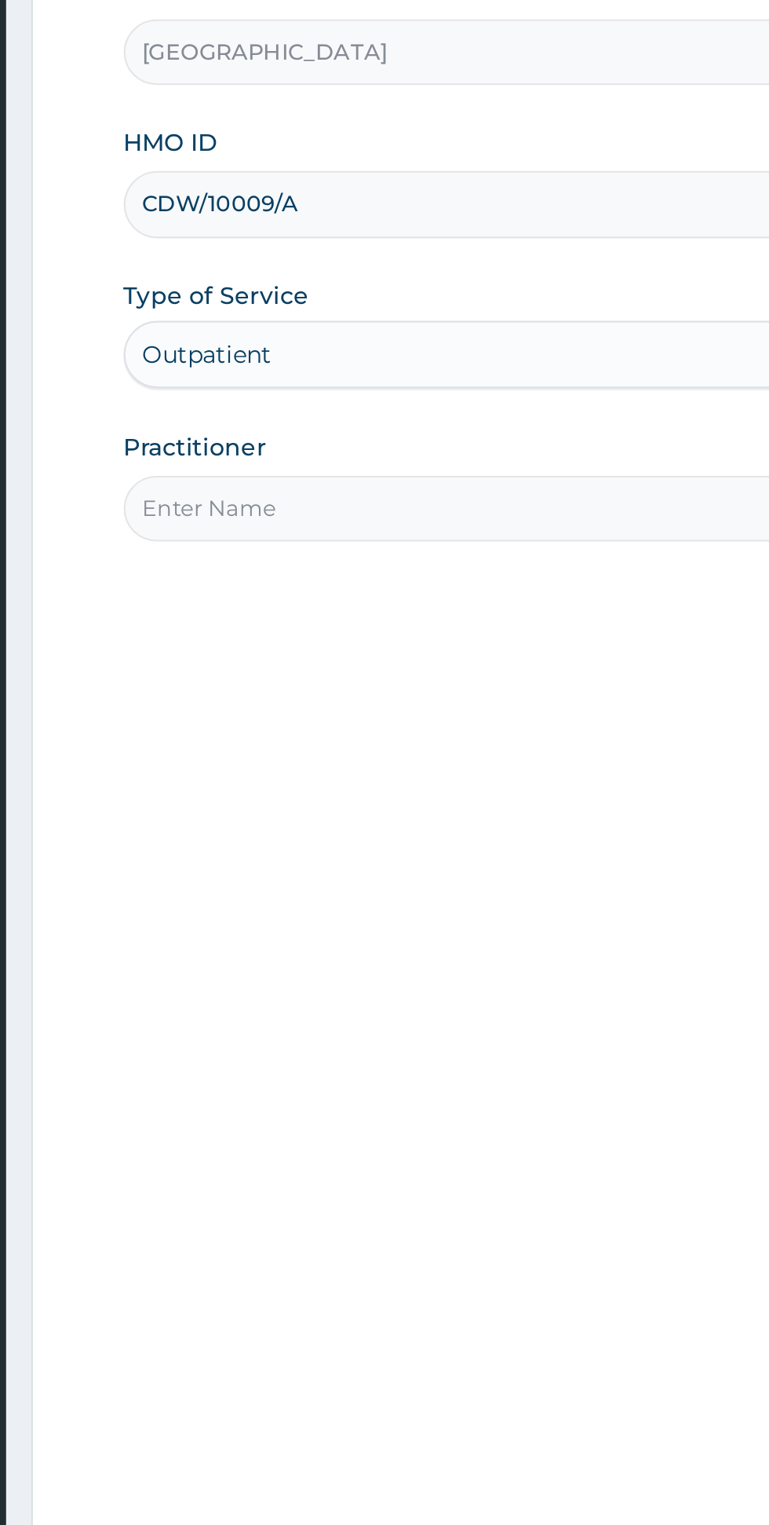
click at [428, 487] on input "Practitioner" at bounding box center [475, 493] width 479 height 31
type input "[PERSON_NAME]"
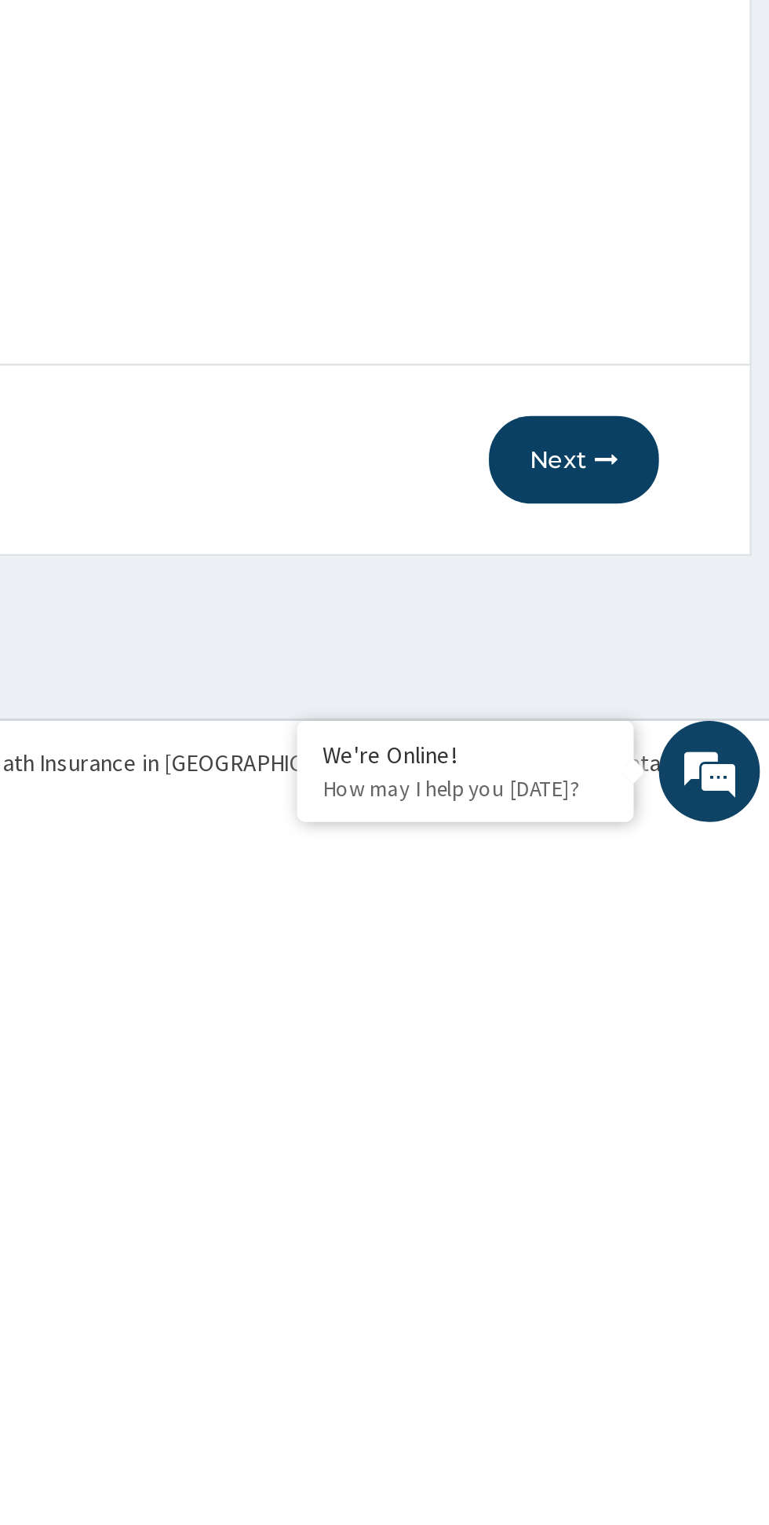
click at [670, 1342] on button "Next" at bounding box center [674, 1348] width 79 height 41
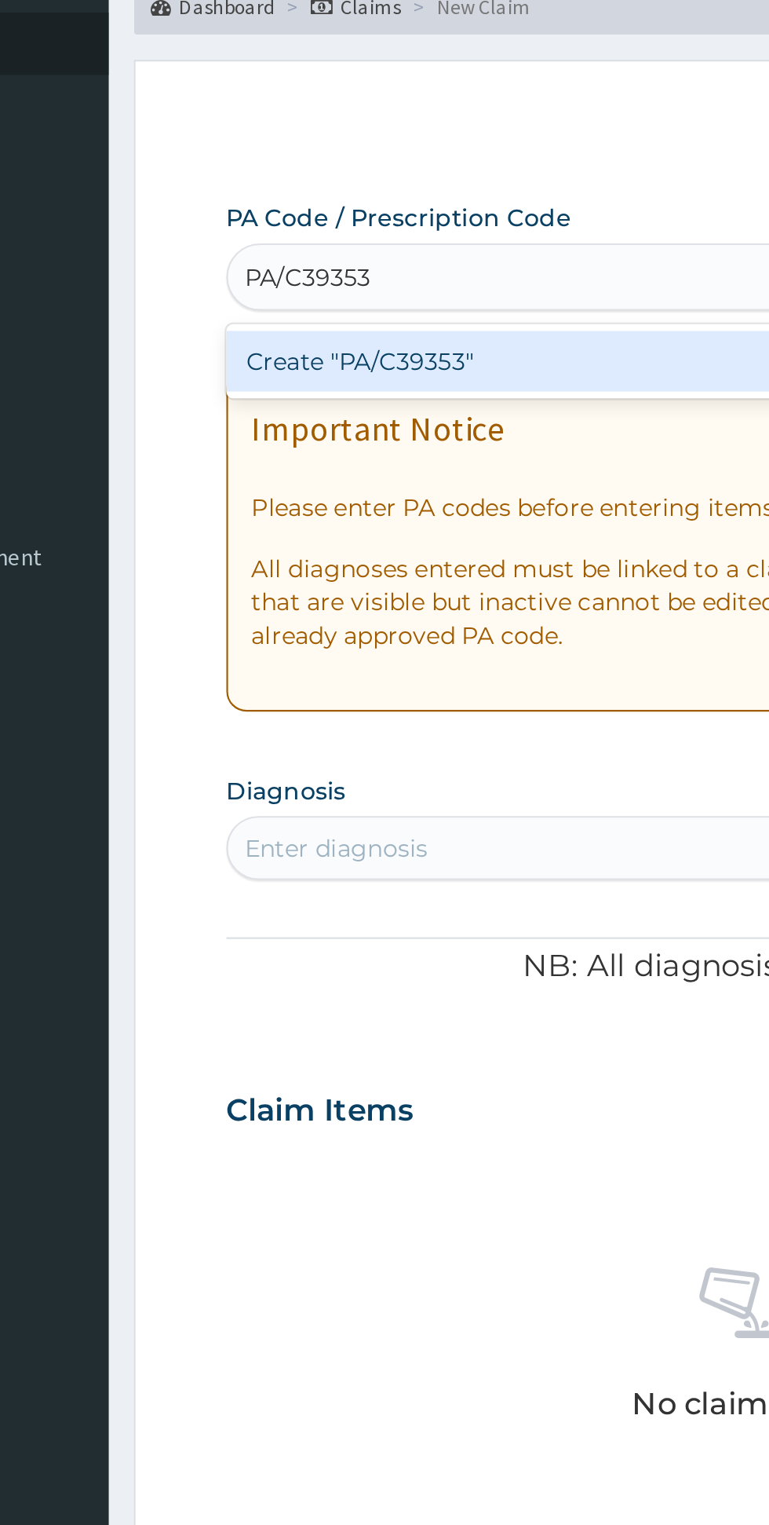
click at [382, 257] on div "Create "PA/C39353"" at bounding box center [395, 253] width 318 height 28
type input "PA/C39353"
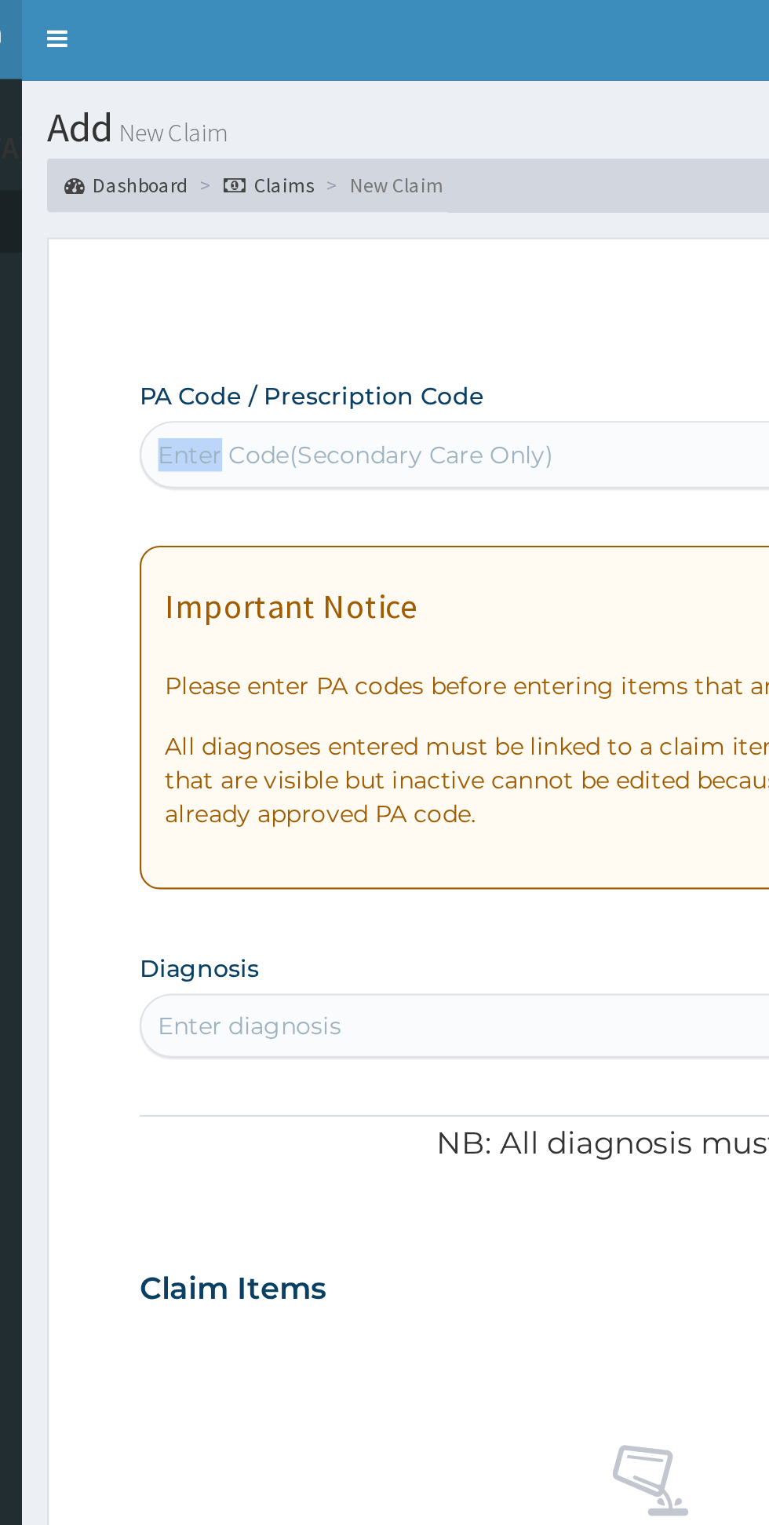
click at [392, 265] on div "Important Notice Please enter PA codes before entering items that are not attac…" at bounding box center [475, 336] width 479 height 160
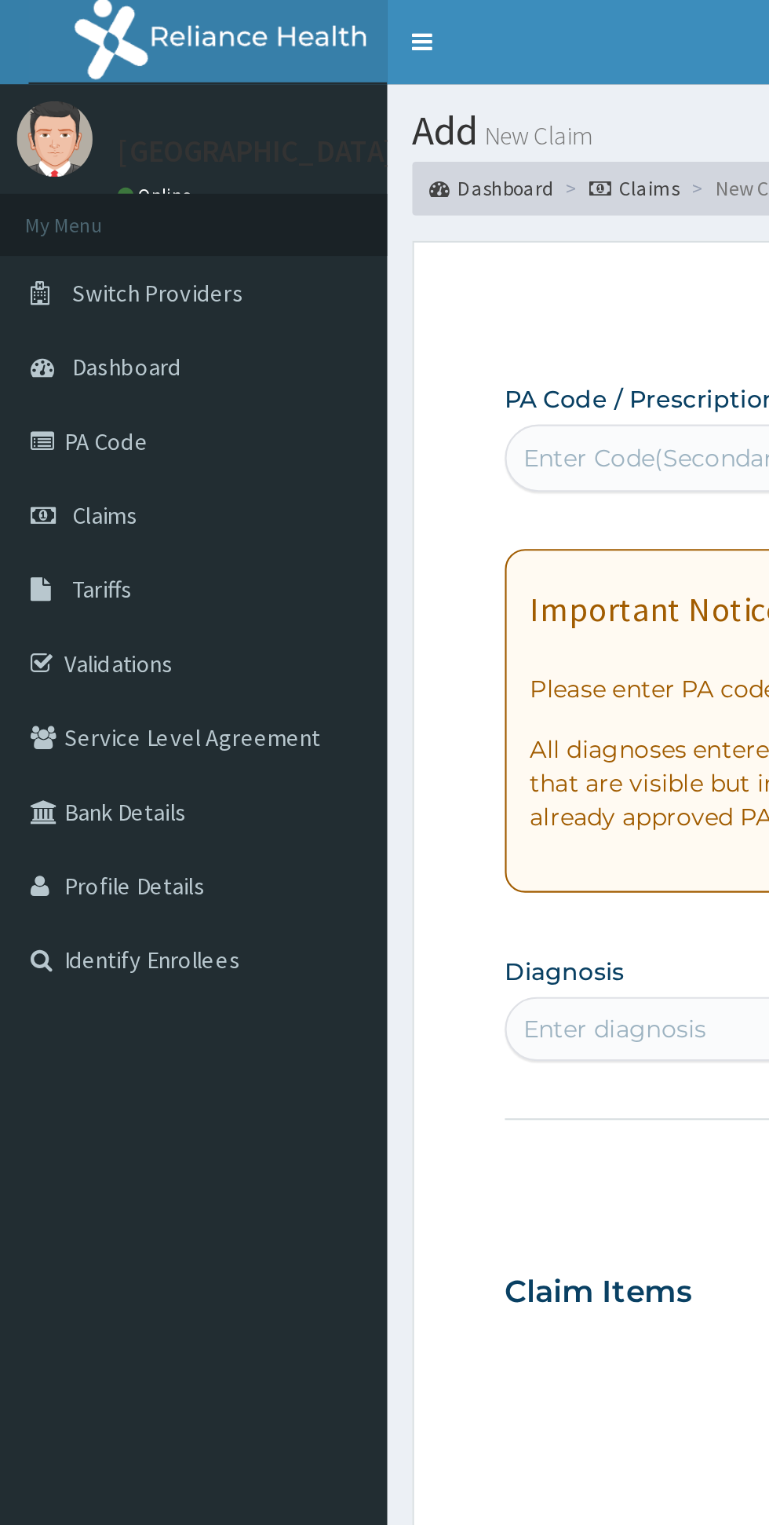
click at [60, 214] on link "PA Code" at bounding box center [90, 205] width 181 height 35
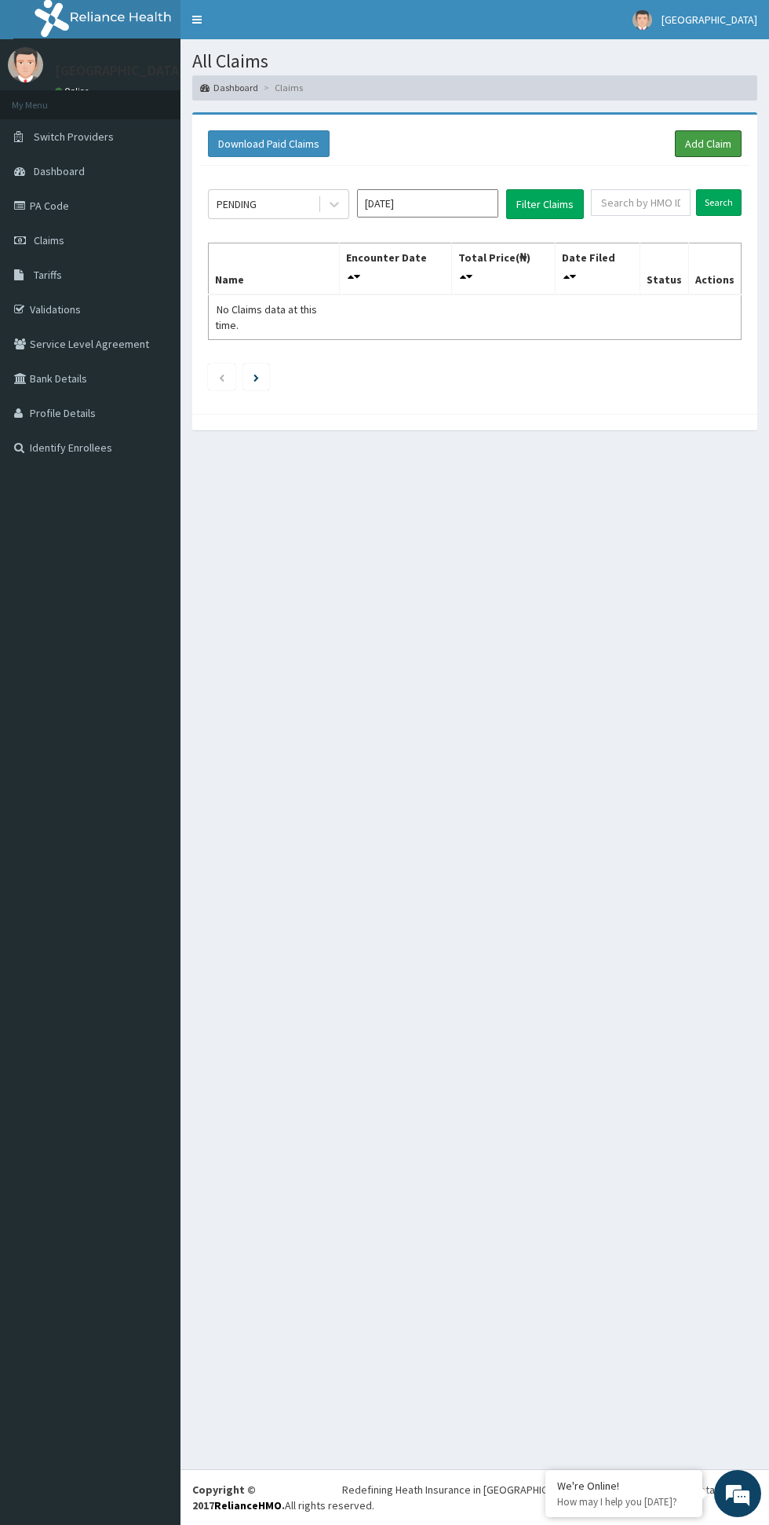
click at [721, 143] on link "Add Claim" at bounding box center [708, 143] width 67 height 27
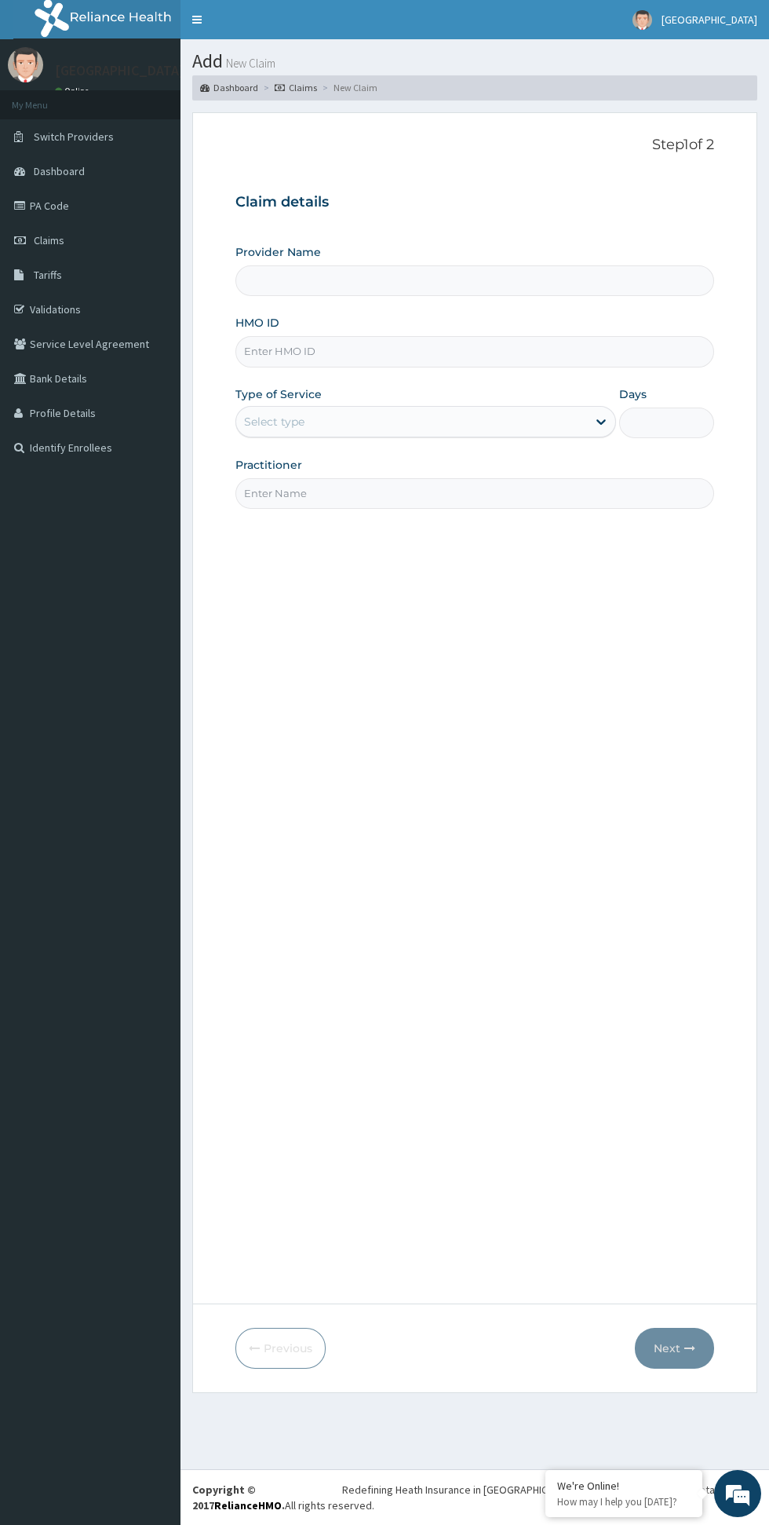
type input "[GEOGRAPHIC_DATA]"
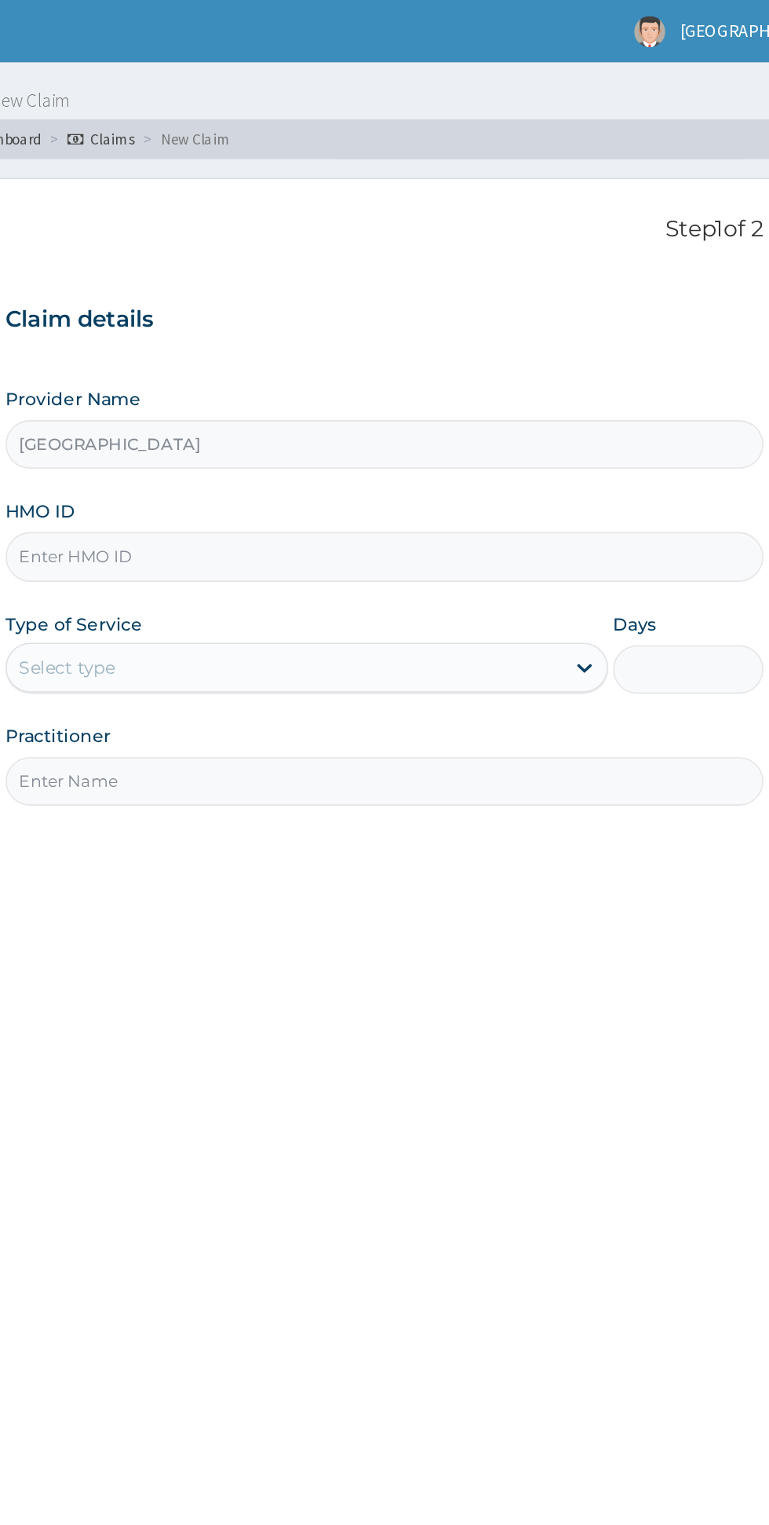
click at [457, 352] on input "HMO ID" at bounding box center [475, 351] width 479 height 31
click at [411, 270] on input "[GEOGRAPHIC_DATA]" at bounding box center [475, 280] width 479 height 31
click at [352, 353] on input "CDW" at bounding box center [475, 351] width 479 height 31
type input "CDW/10009/A"
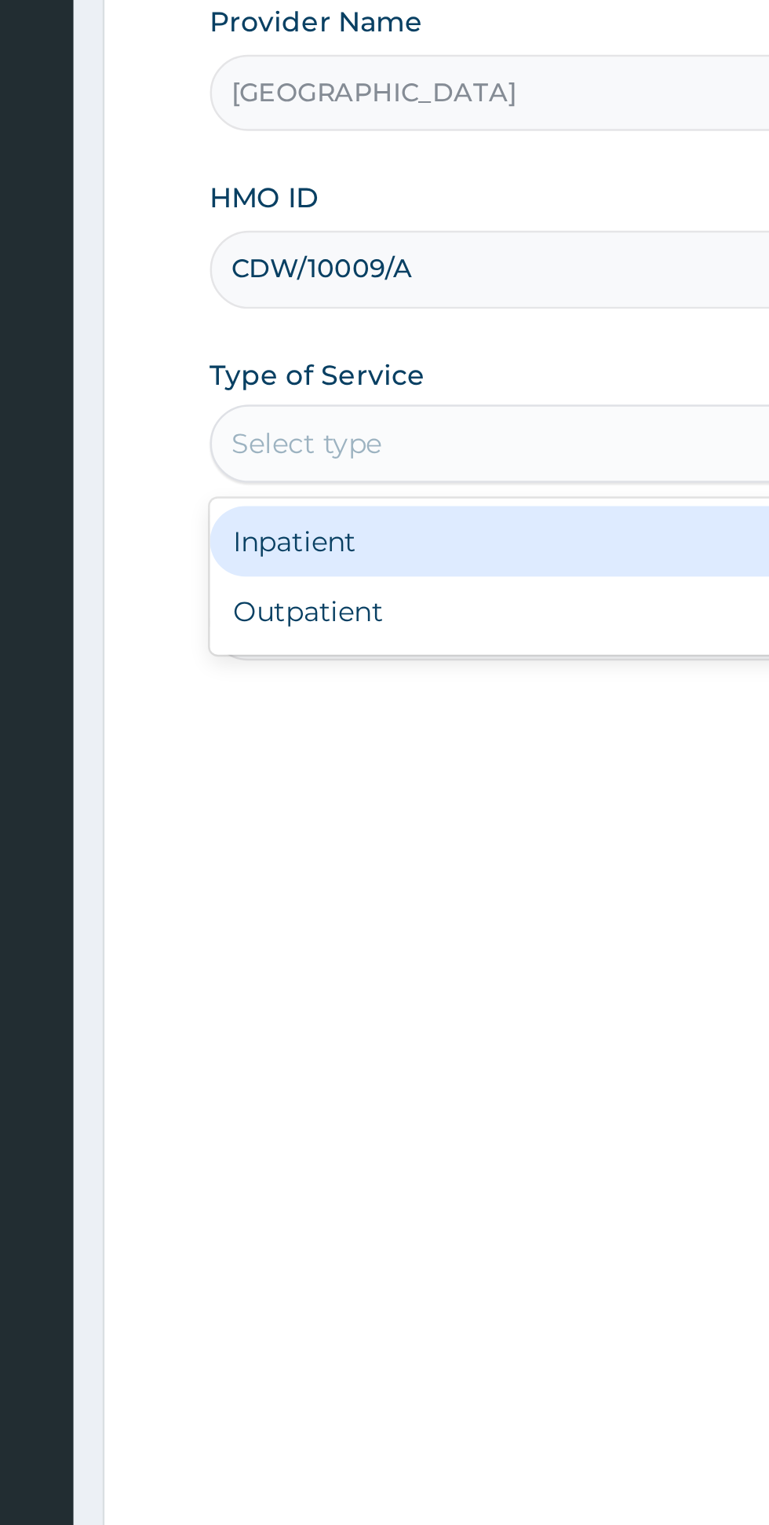
click at [376, 473] on div "Inpatient" at bounding box center [426, 461] width 381 height 28
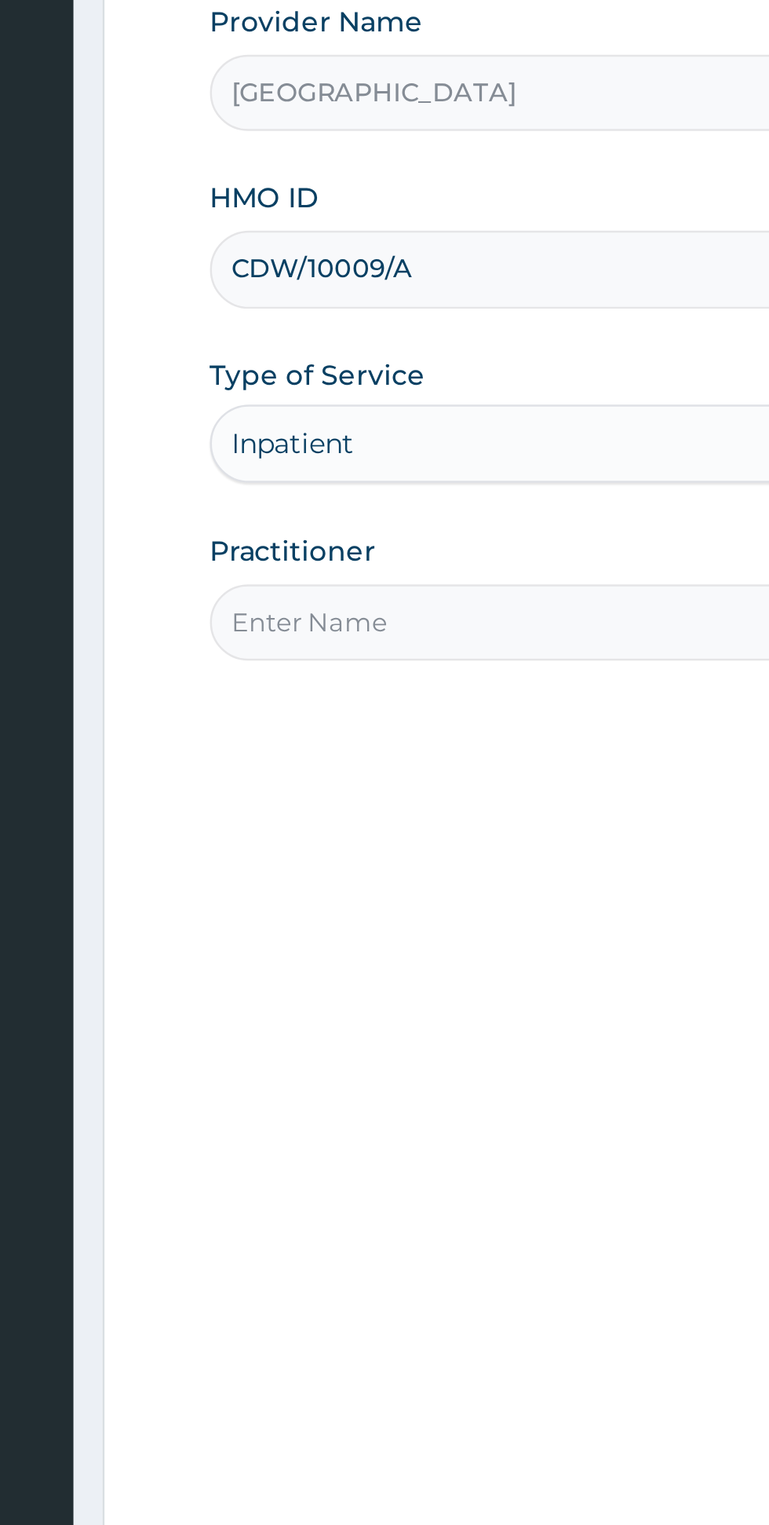
click at [375, 495] on input "Practitioner" at bounding box center [475, 493] width 479 height 31
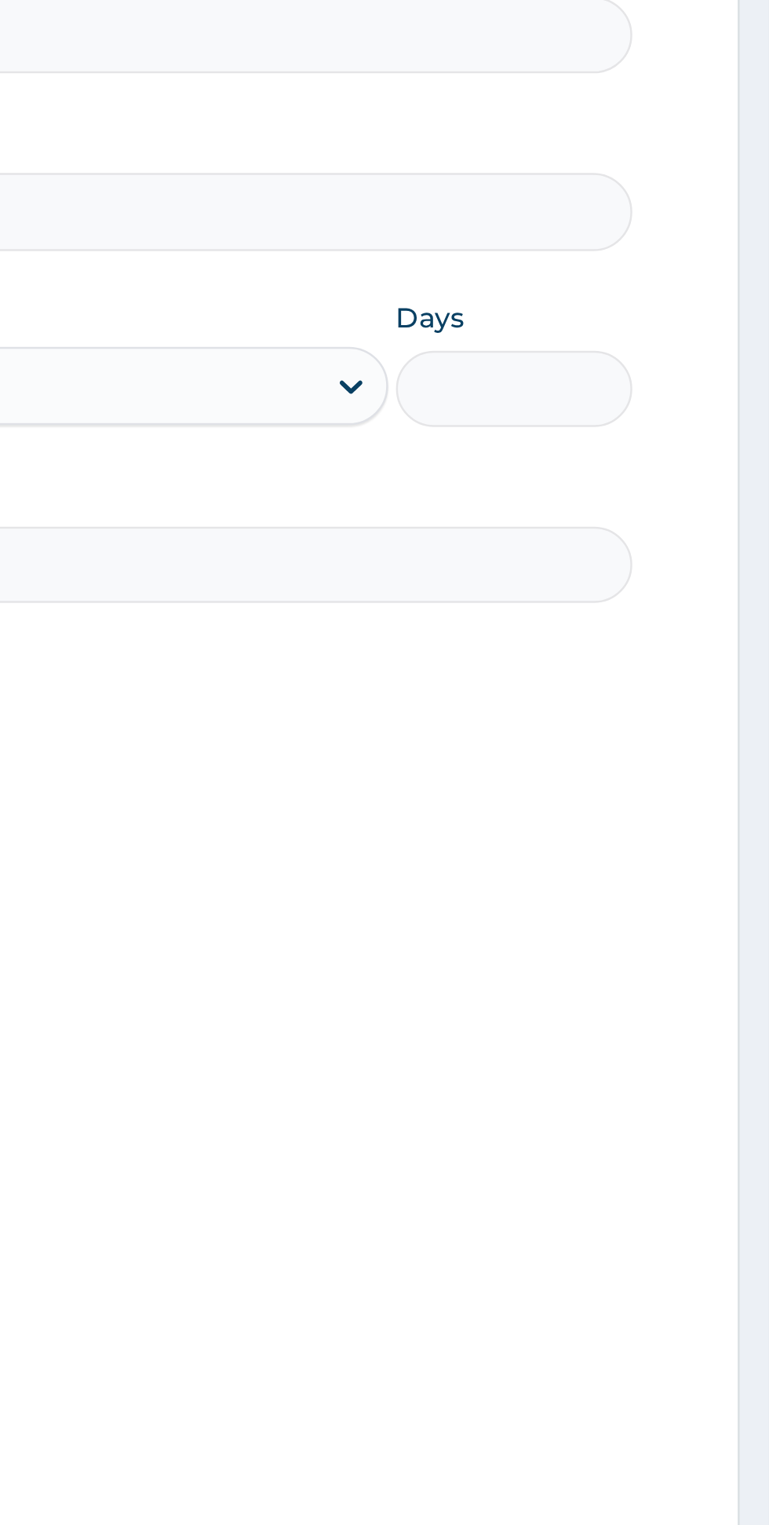
type input "Dr Alake"
click at [675, 418] on input "Days" at bounding box center [666, 422] width 95 height 31
type input "3"
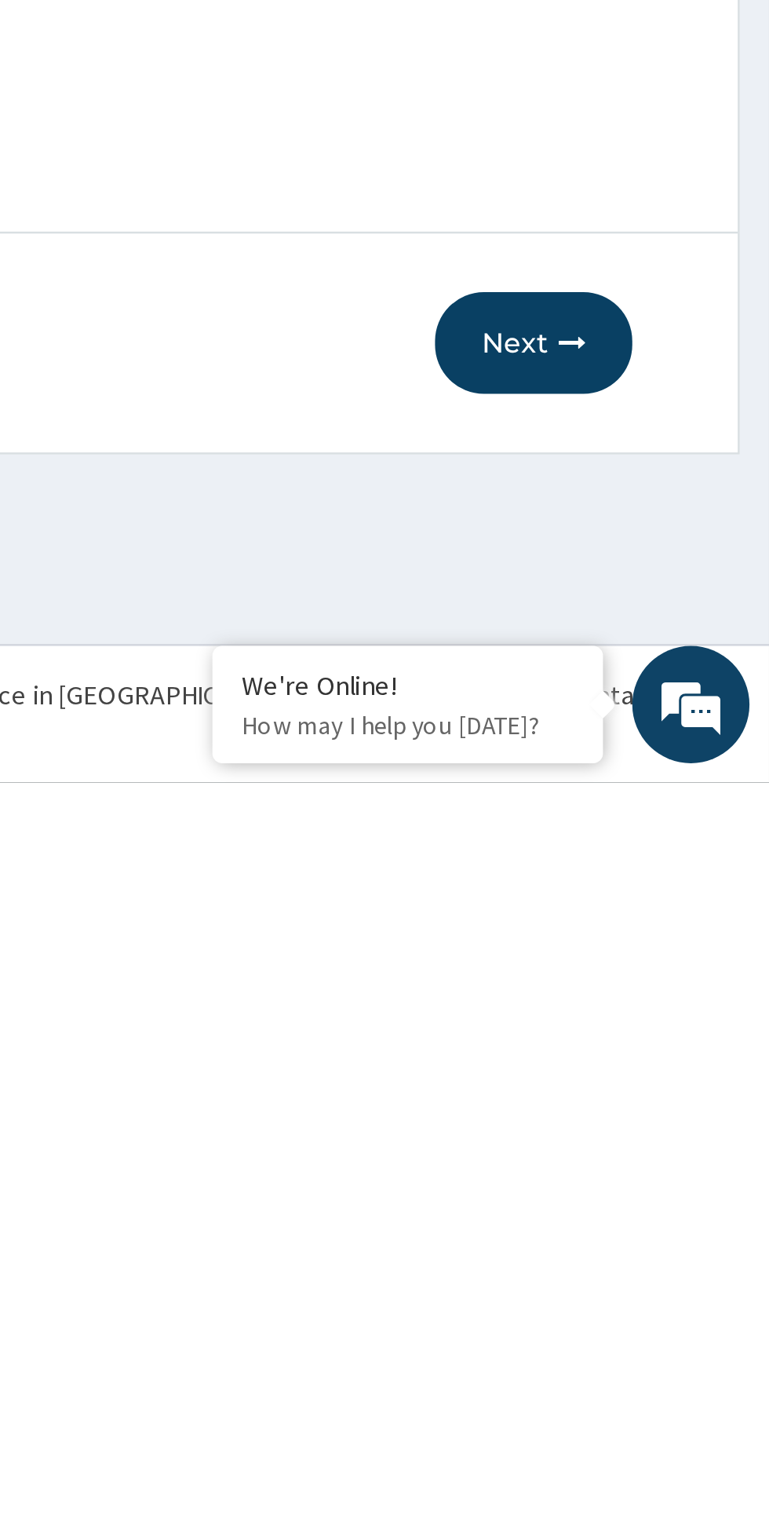
click at [678, 1349] on button "Next" at bounding box center [674, 1348] width 79 height 41
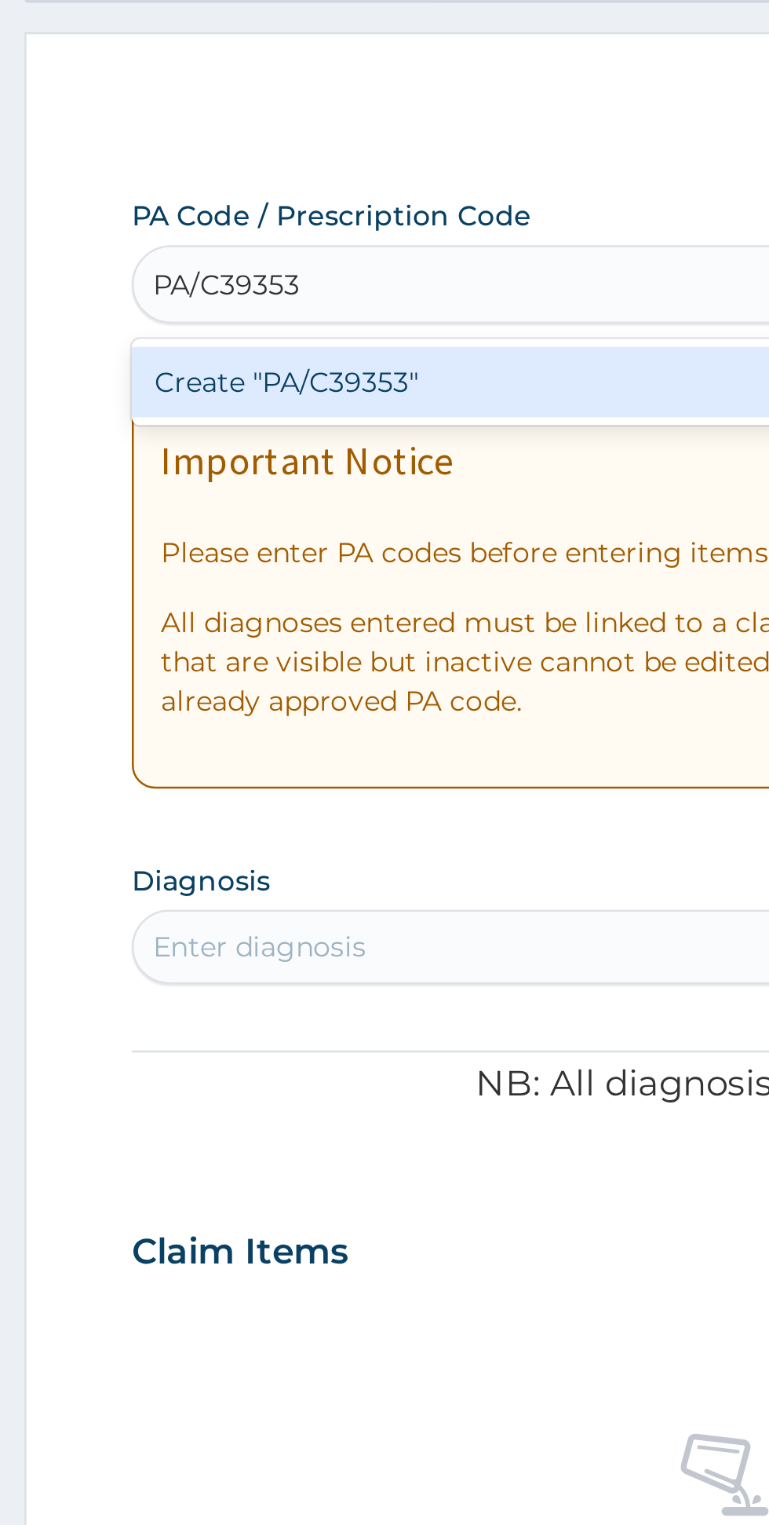
click at [375, 258] on div "Create "PA/C39353"" at bounding box center [395, 253] width 318 height 28
type input "PA/C39353"
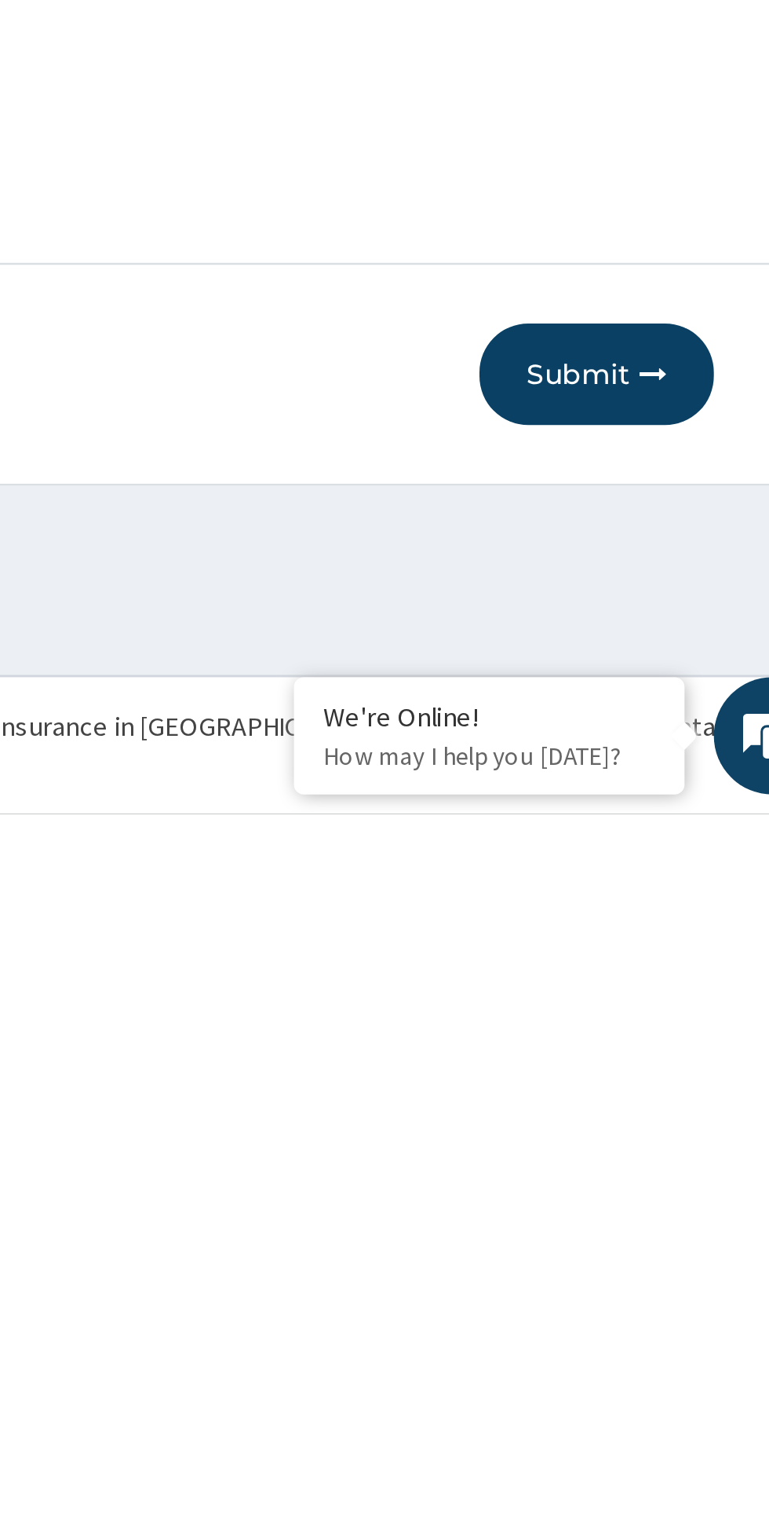
click at [674, 1346] on button "Submit" at bounding box center [667, 1348] width 94 height 41
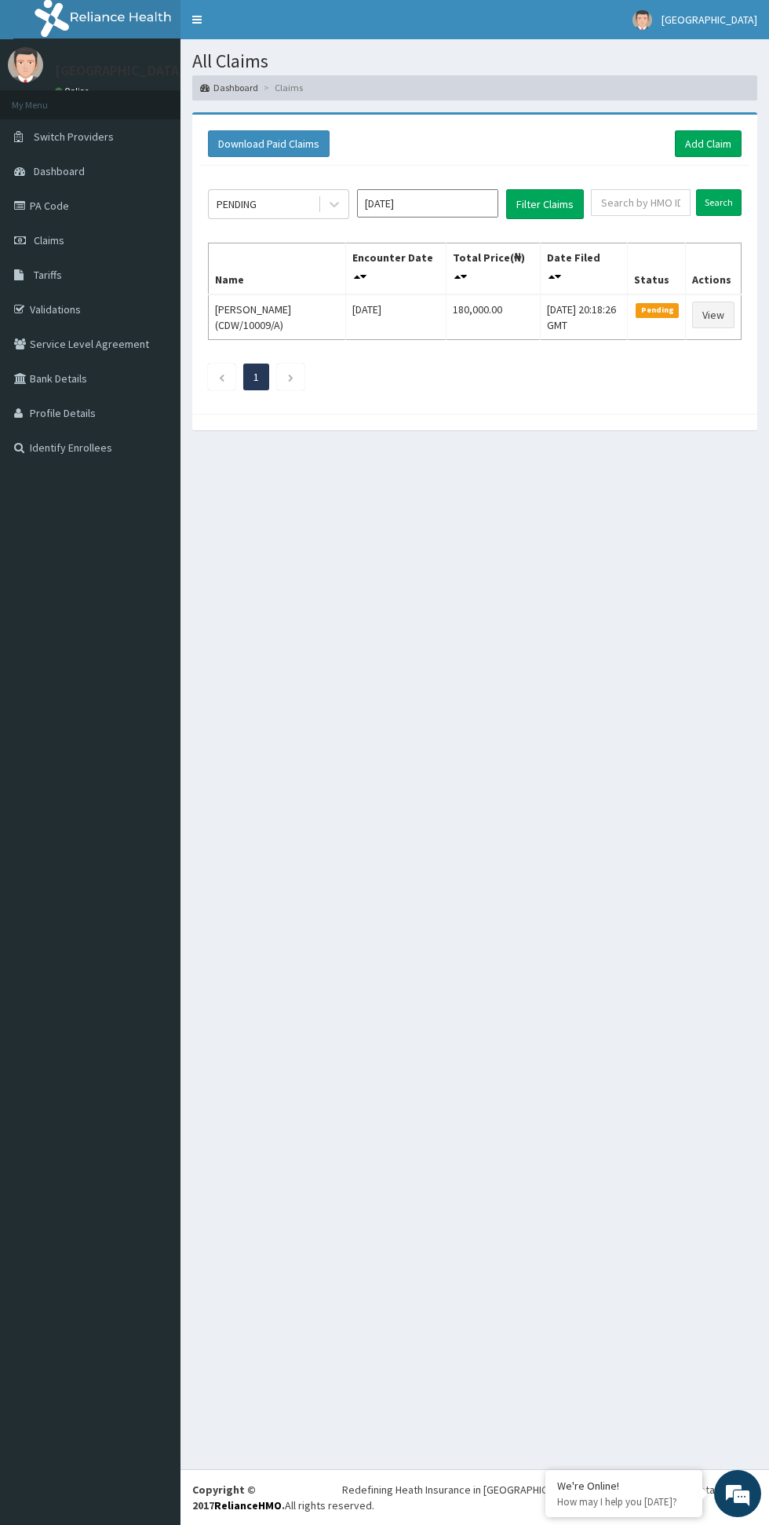
click at [86, 214] on link "PA Code" at bounding box center [90, 205] width 181 height 35
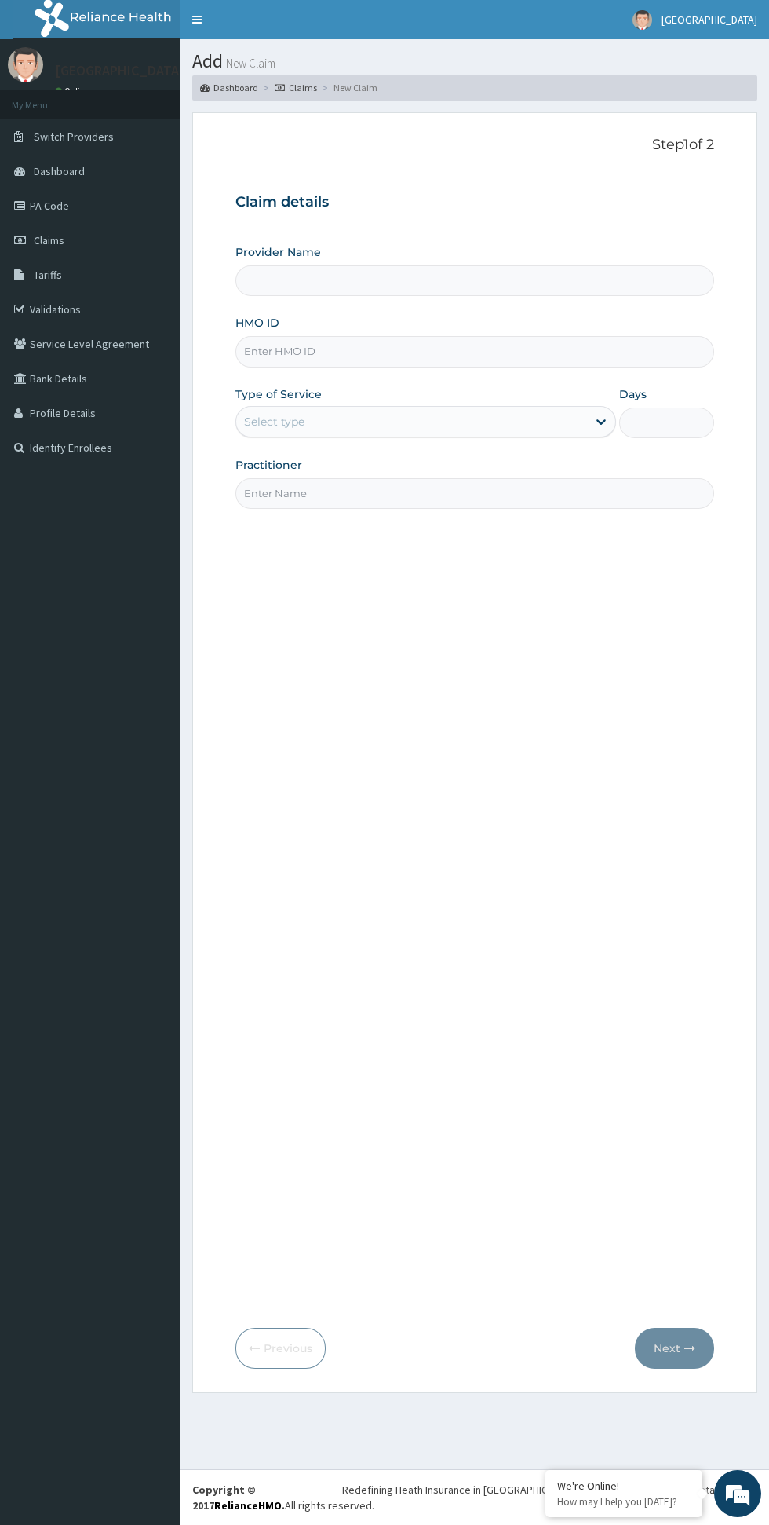
click at [414, 353] on input "HMO ID" at bounding box center [475, 351] width 479 height 31
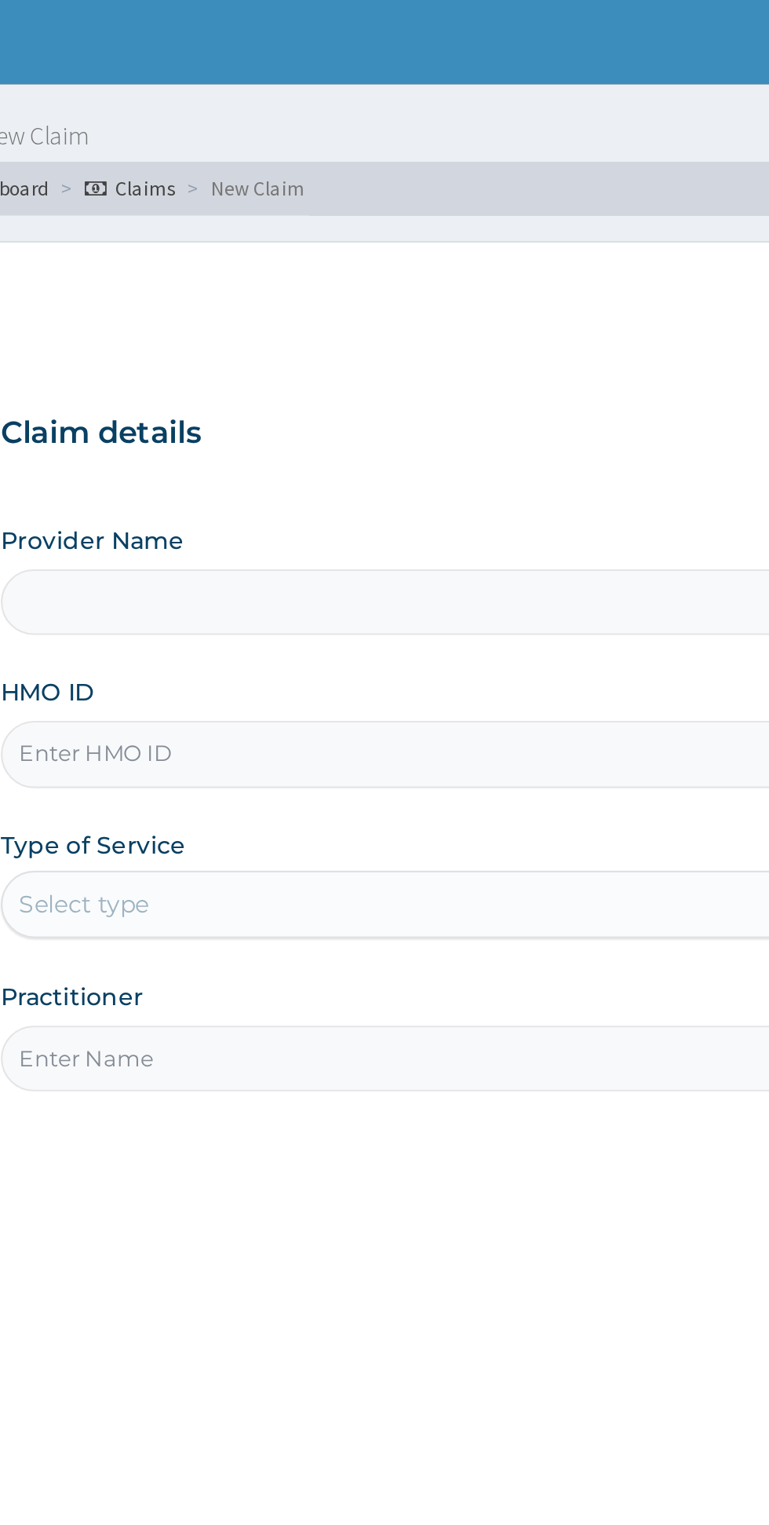
type input "[GEOGRAPHIC_DATA]"
type input "C"
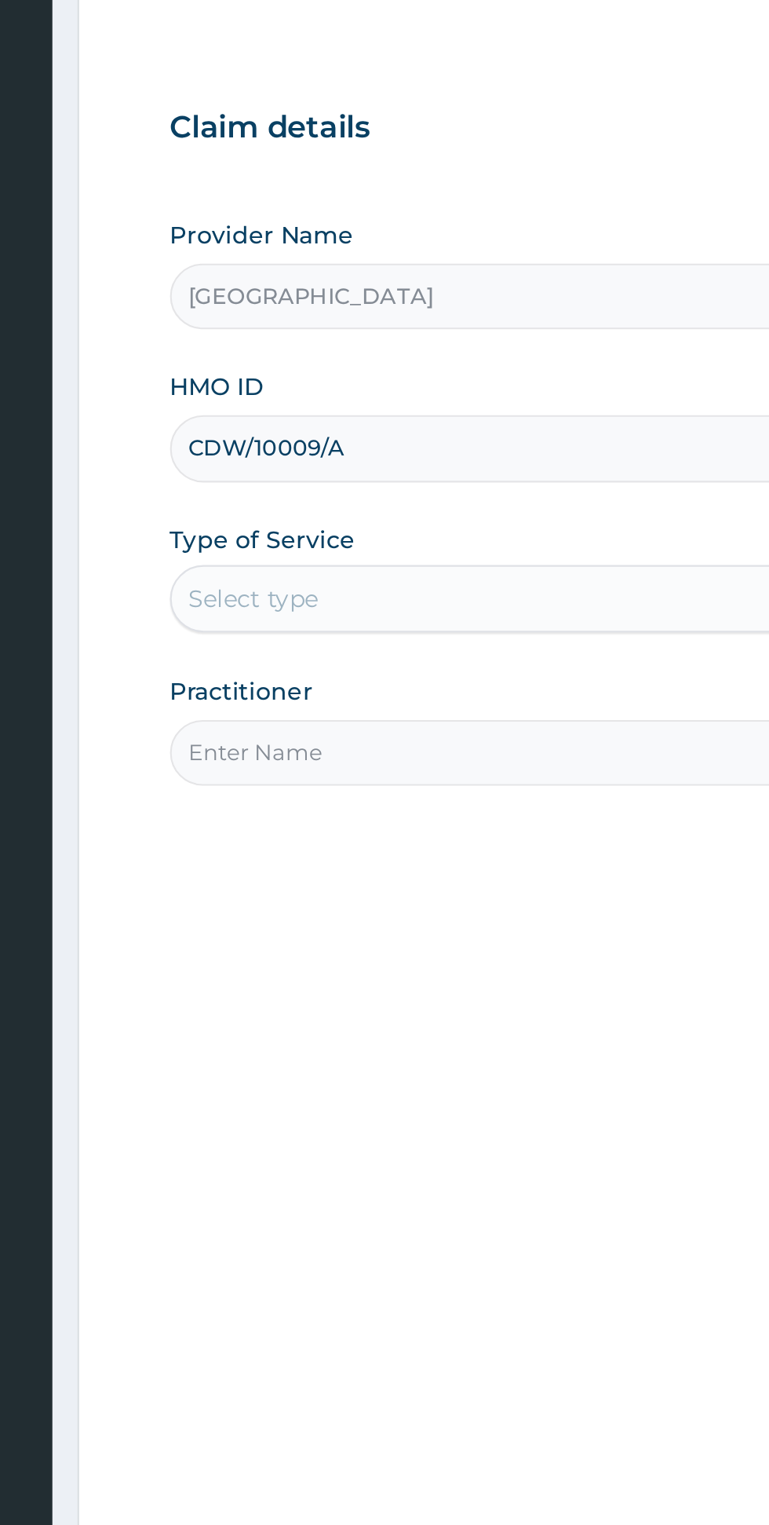
type input "CDW/10009/A"
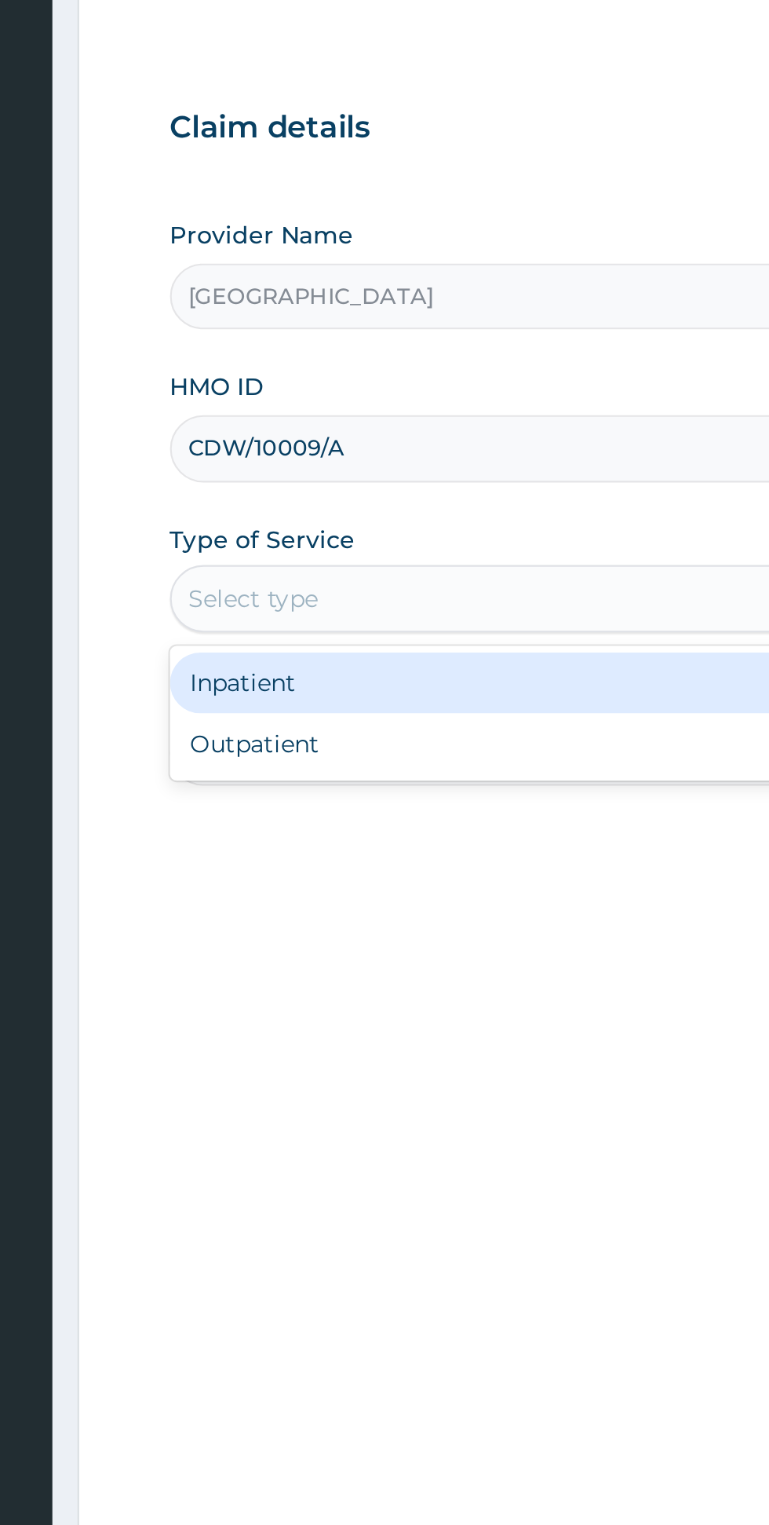
click at [421, 462] on div "Inpatient" at bounding box center [426, 461] width 381 height 28
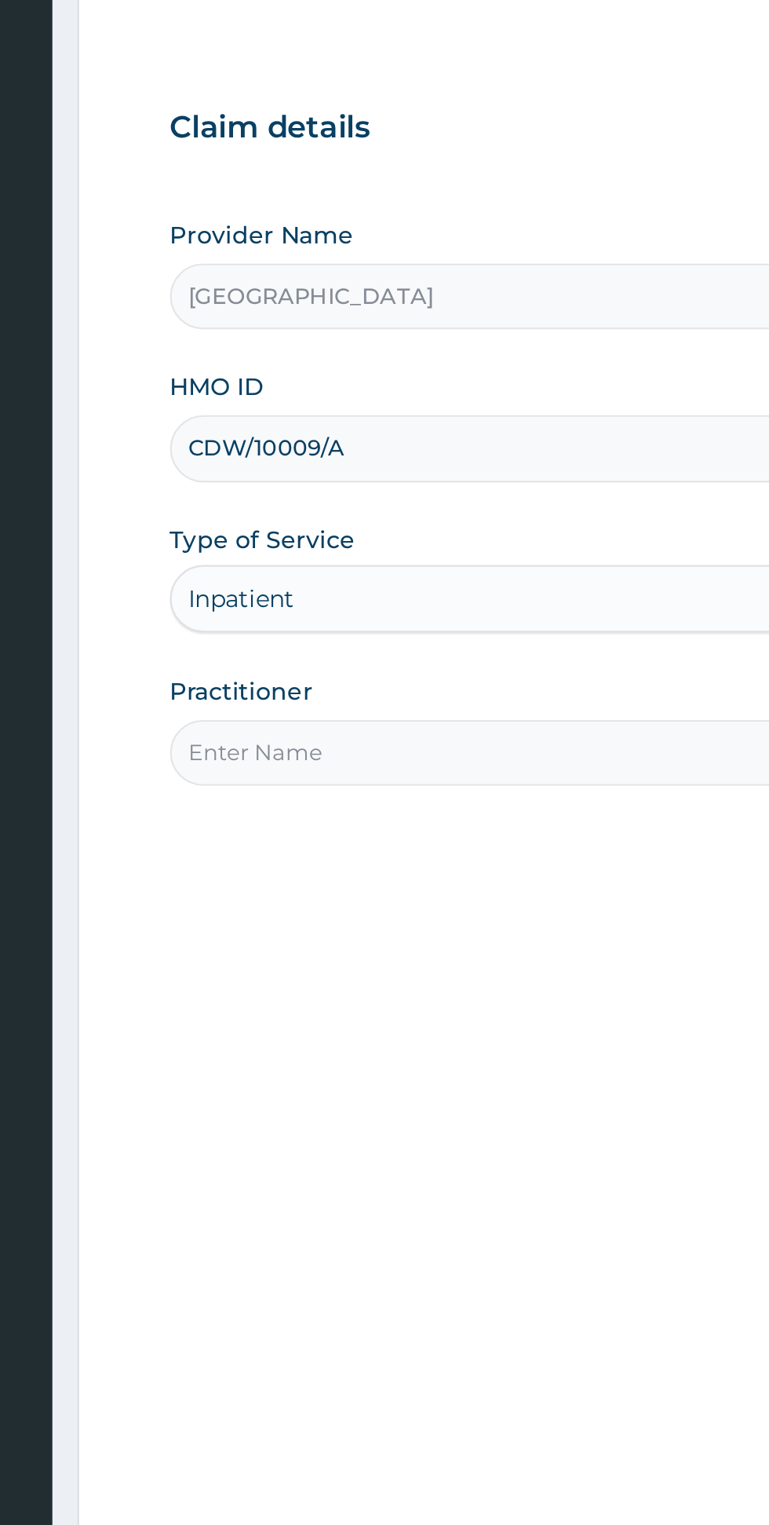
click at [410, 490] on input "Practitioner" at bounding box center [475, 493] width 479 height 31
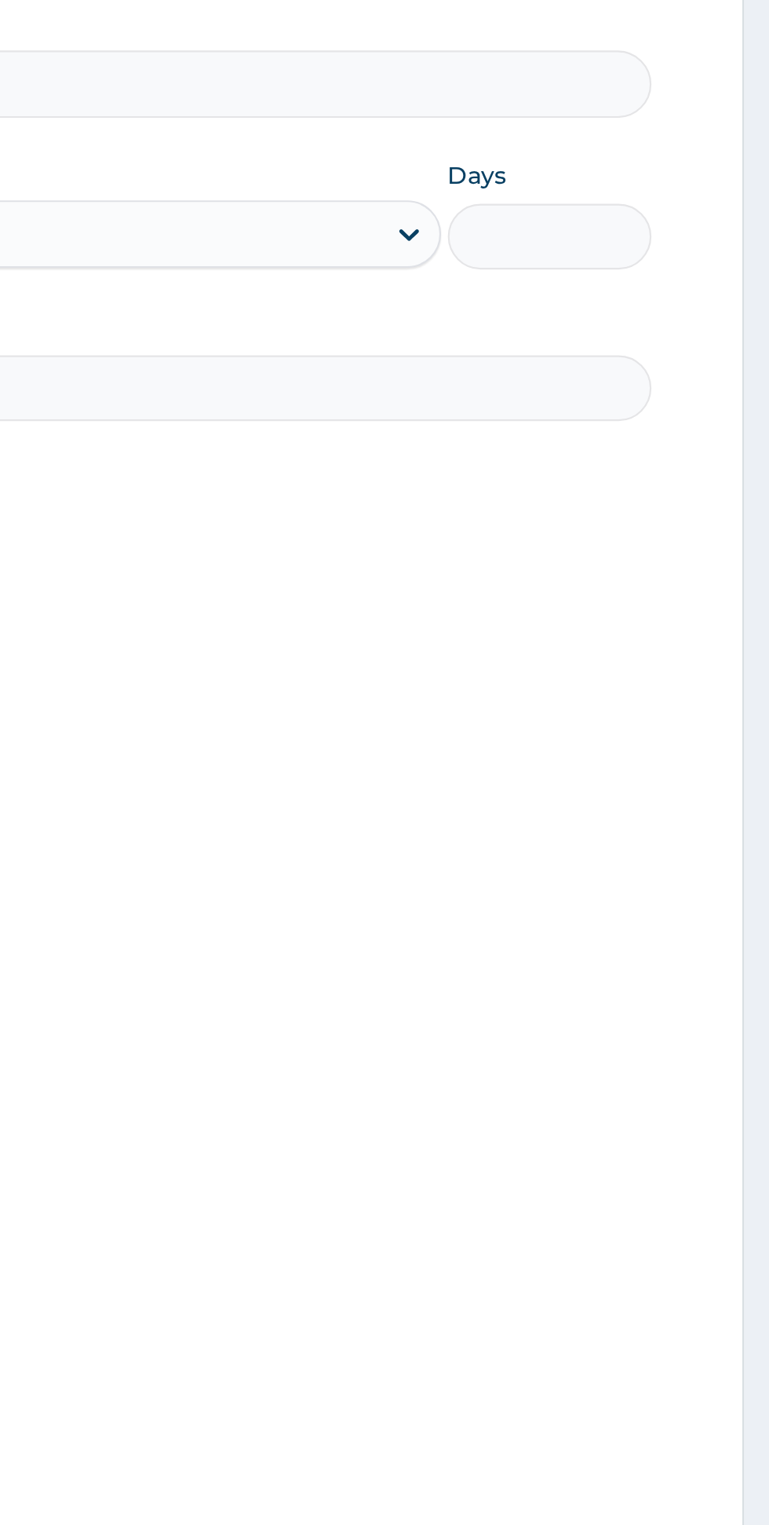
type input "Dr Alake"
click at [696, 418] on input "Days" at bounding box center [666, 422] width 95 height 31
type input "3"
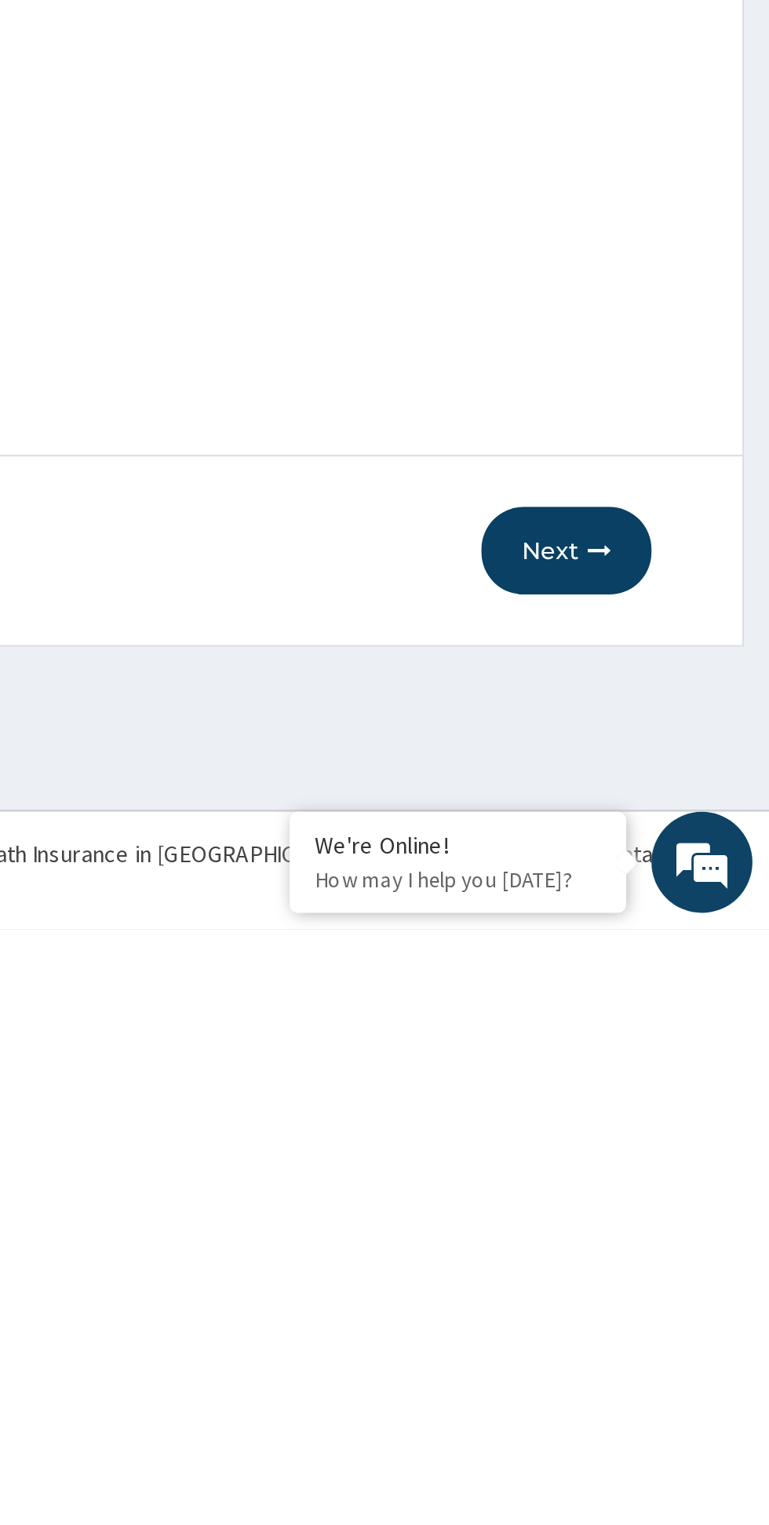
click at [660, 1363] on button "Next" at bounding box center [674, 1348] width 79 height 41
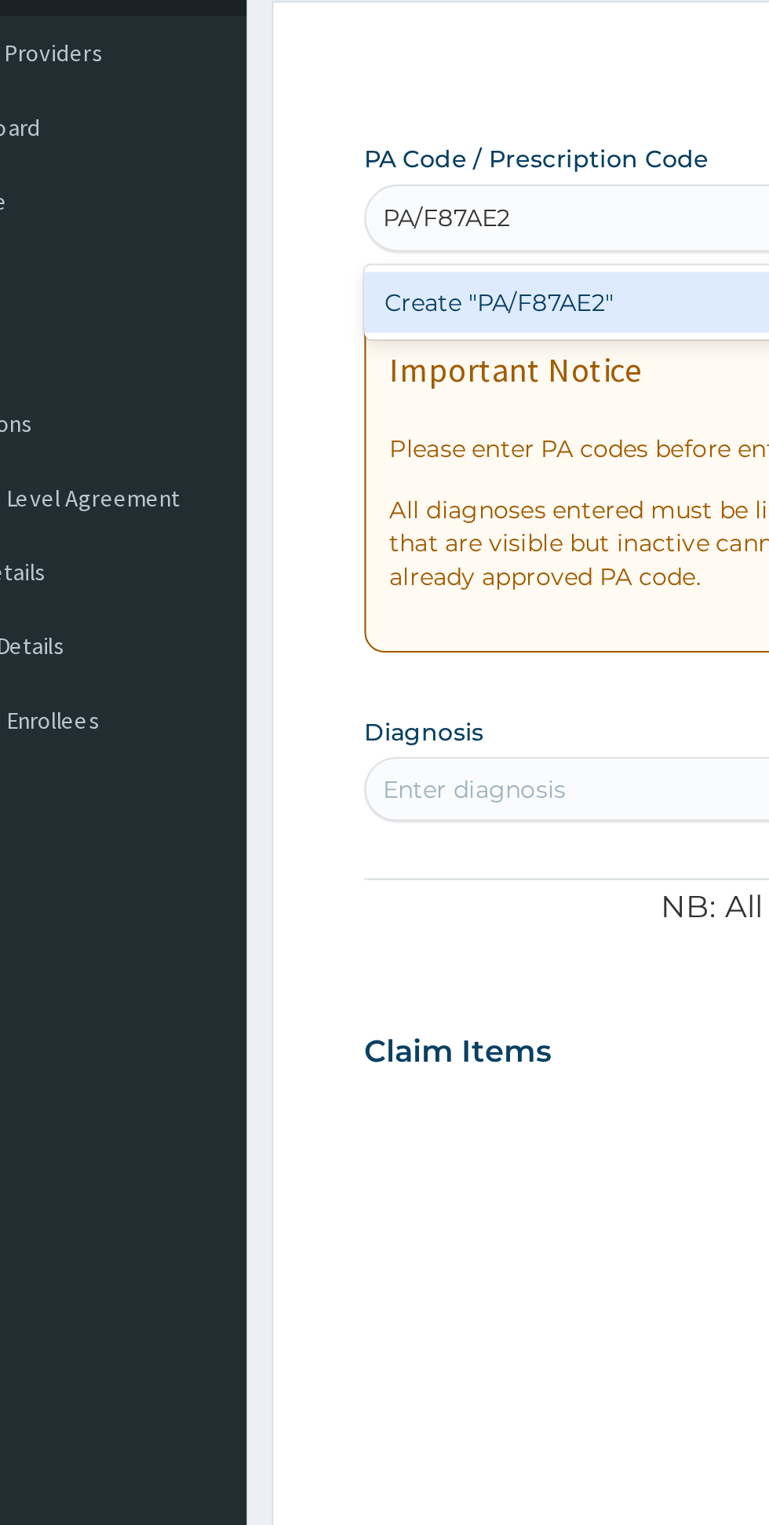
click at [350, 249] on div "Create "PA/F87AE2"" at bounding box center [395, 253] width 318 height 28
type input "PA/F87AE2"
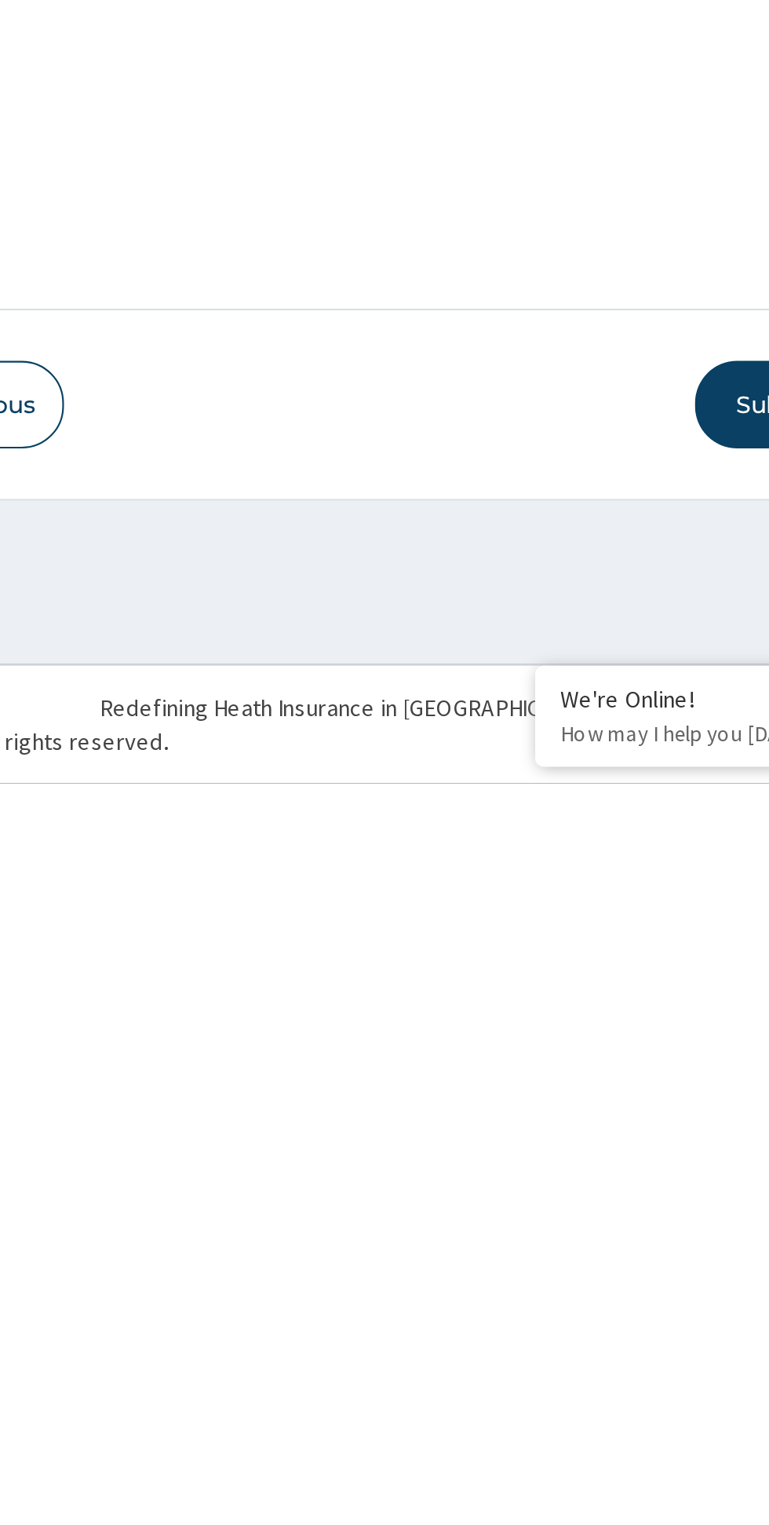
click at [638, 1345] on button "Submit" at bounding box center [667, 1348] width 94 height 41
